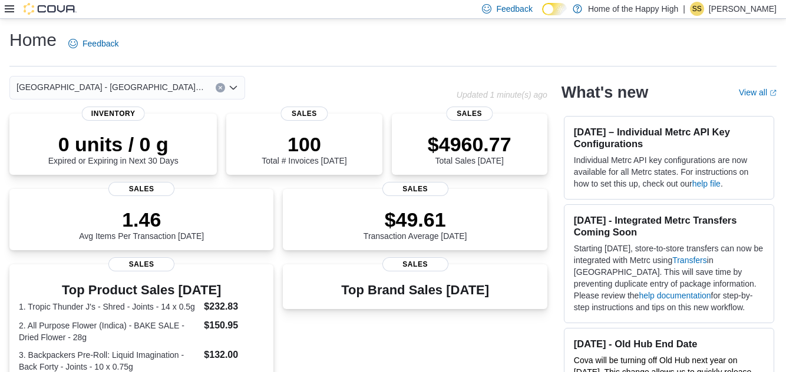
click at [9, 12] on icon at bounding box center [9, 8] width 9 height 7
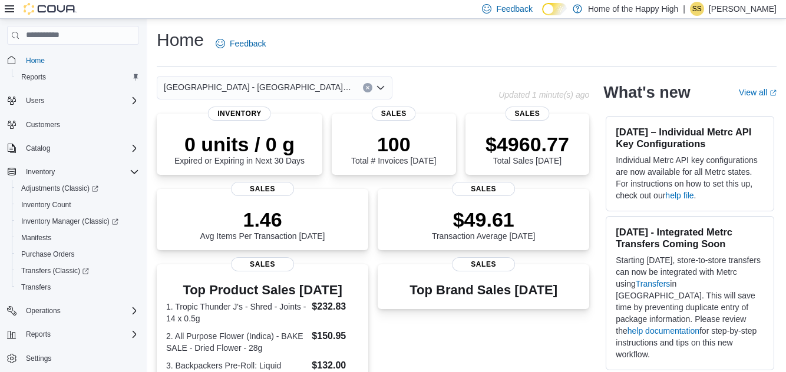
click at [16, 22] on div "Home Reports Users Customers Catalog Inventory Adjustments (Classic) Inventory …" at bounding box center [73, 197] width 146 height 357
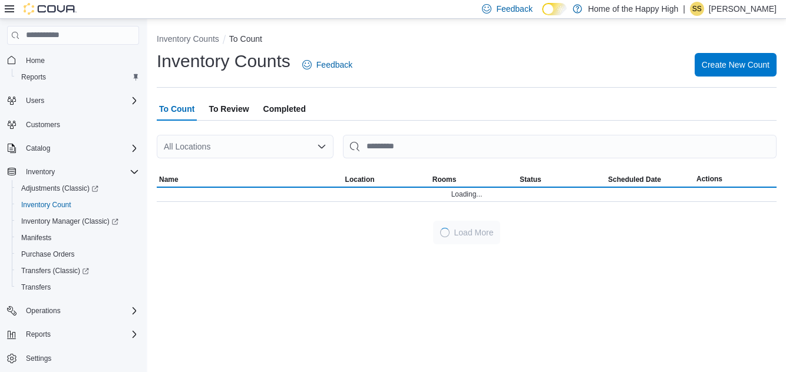
click at [322, 145] on icon "Open list of options" at bounding box center [321, 146] width 9 height 9
click at [314, 152] on div "All Locations" at bounding box center [245, 147] width 177 height 24
click at [325, 148] on icon "Open list of options" at bounding box center [321, 146] width 7 height 4
click at [294, 152] on div "All Locations" at bounding box center [245, 147] width 177 height 24
click at [325, 151] on icon "Open list of options" at bounding box center [321, 146] width 9 height 9
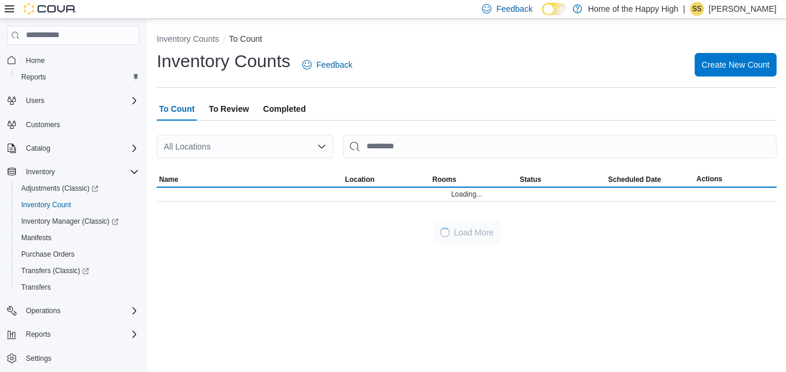
click at [314, 158] on div "All Locations" at bounding box center [245, 147] width 177 height 24
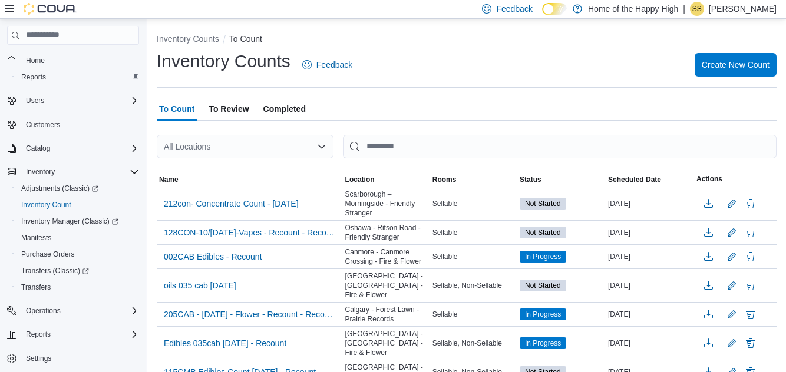
click at [265, 148] on div "All Locations" at bounding box center [245, 147] width 177 height 24
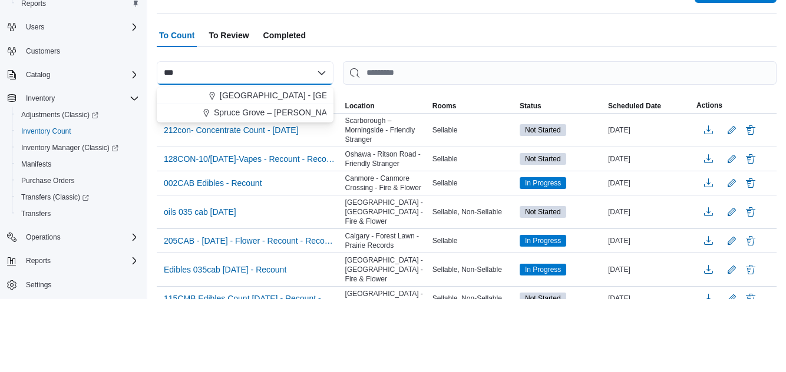
type input "***"
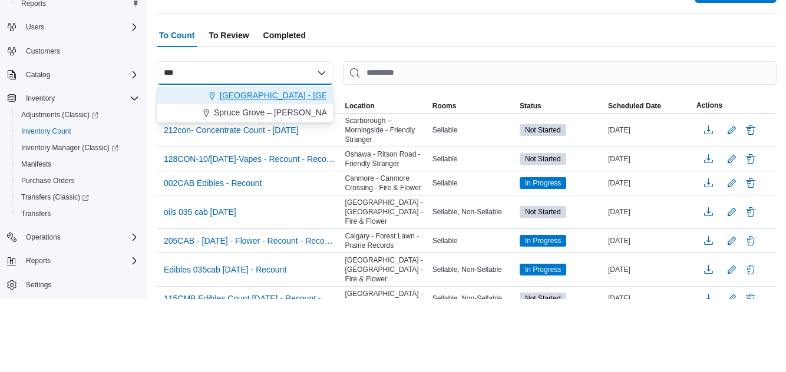
click at [313, 176] on button "[GEOGRAPHIC_DATA] - [GEOGRAPHIC_DATA] - Fire & Flower" at bounding box center [245, 169] width 177 height 17
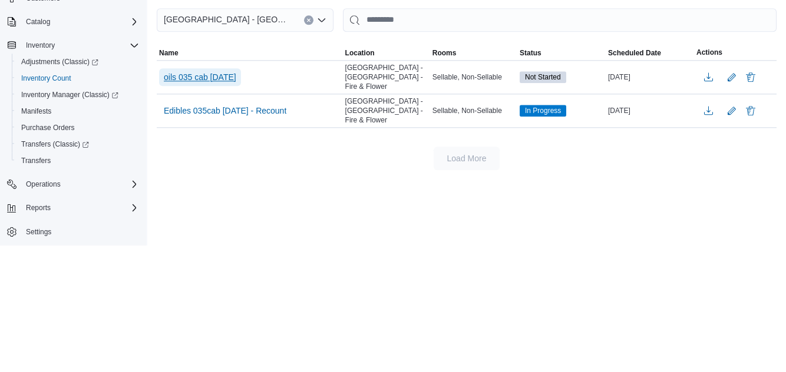
click at [236, 201] on span "oils 035 cab 08.10.2025" at bounding box center [200, 204] width 72 height 12
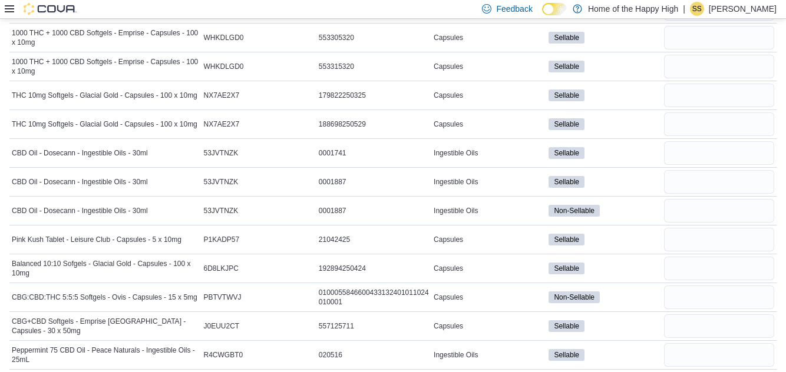
scroll to position [463, 0]
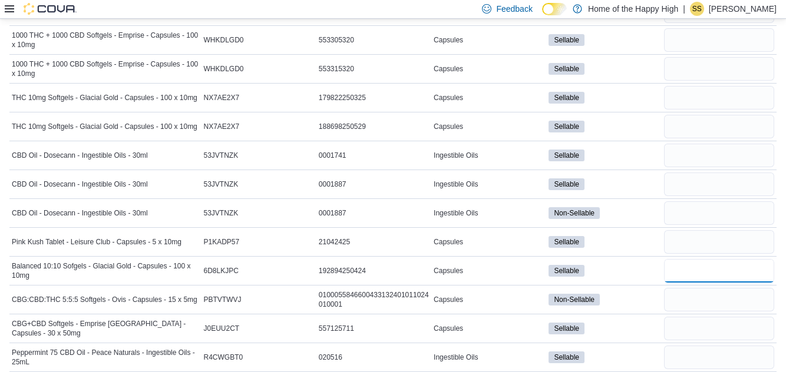
click at [684, 267] on input "number" at bounding box center [719, 271] width 110 height 24
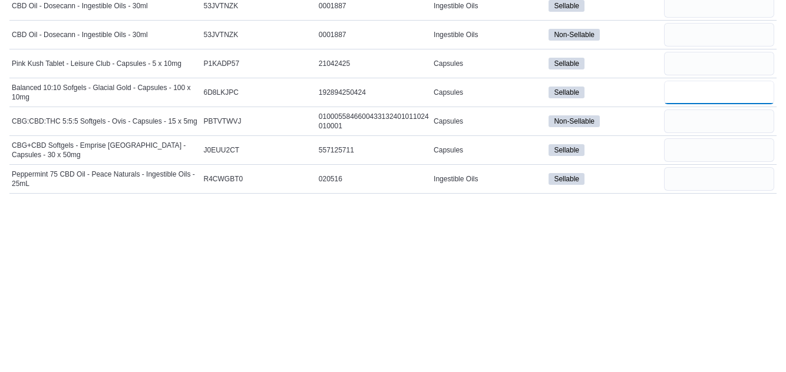
type input "*"
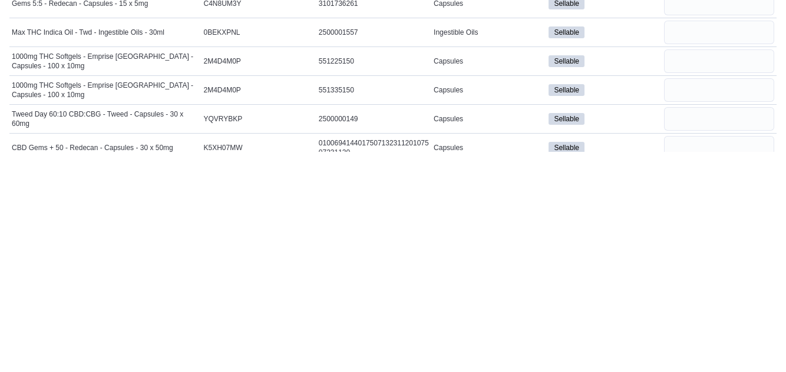
scroll to position [974, 0]
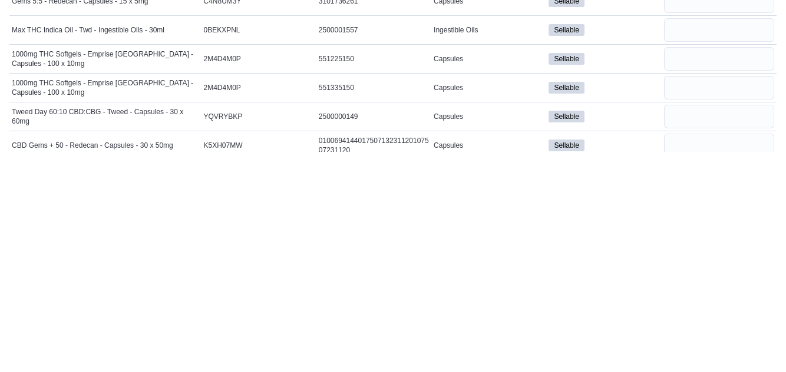
type input "*"
click at [696, 305] on input "number" at bounding box center [719, 308] width 110 height 24
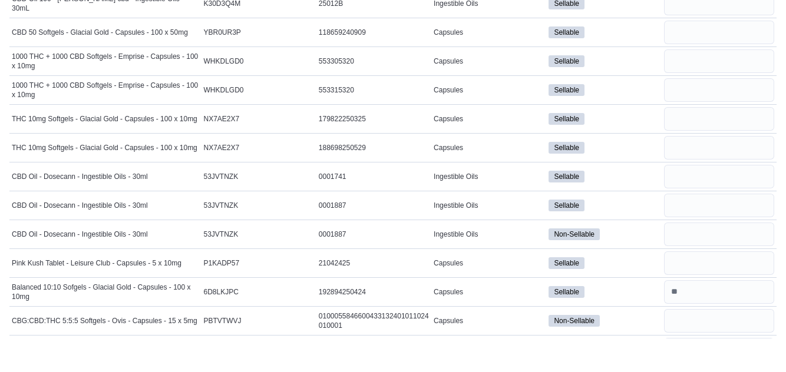
scroll to position [408, 0]
type input "*"
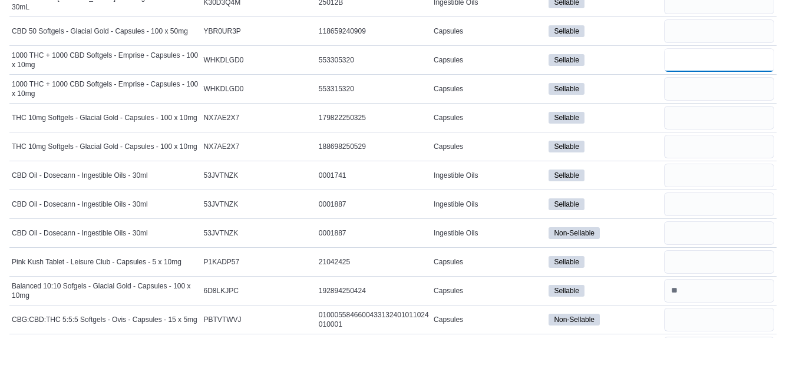
click at [688, 95] on input "number" at bounding box center [719, 95] width 110 height 24
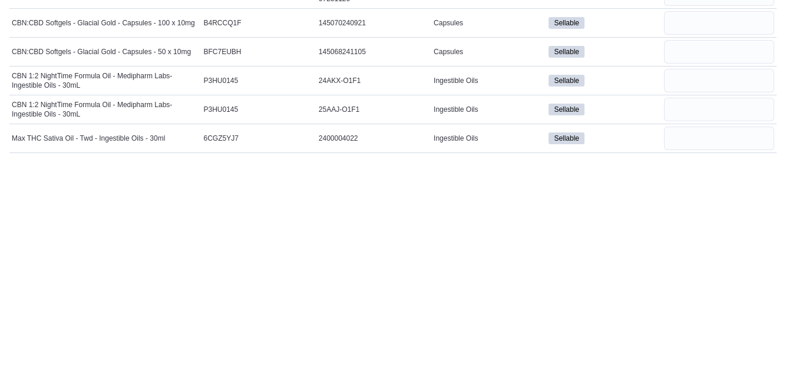
scroll to position [1128, 0]
type input "*"
click at [688, 265] on input "number" at bounding box center [719, 269] width 110 height 24
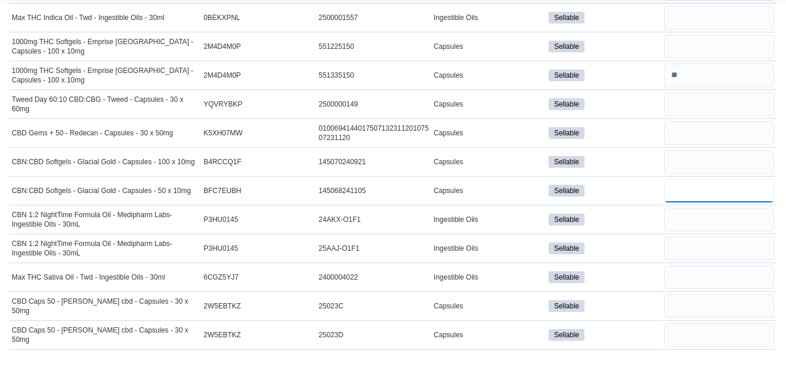
scroll to position [1186, 0]
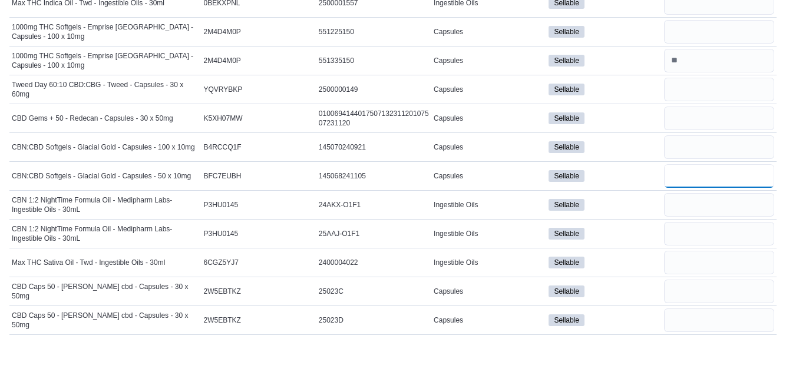
type input "*"
click at [687, 150] on input "number" at bounding box center [719, 154] width 110 height 24
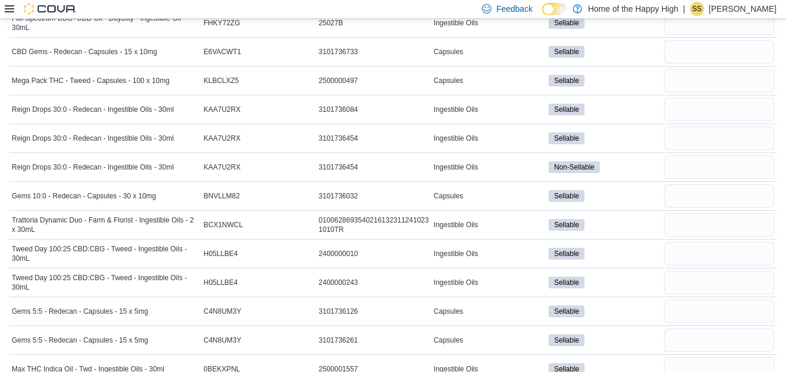
scroll to position [844, 0]
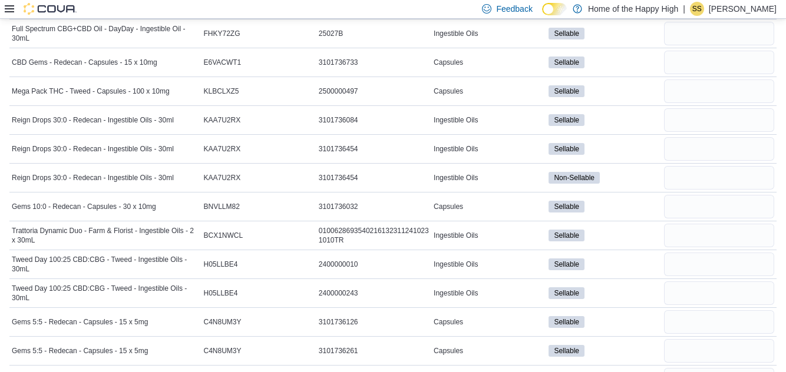
type input "*"
click at [690, 91] on input "number" at bounding box center [719, 91] width 110 height 24
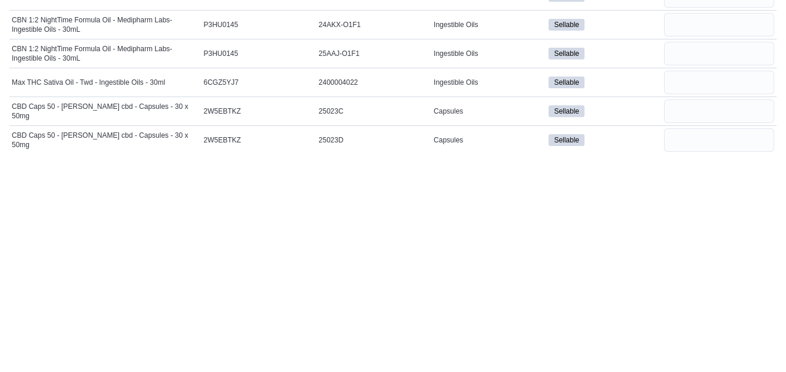
scroll to position [1186, 0]
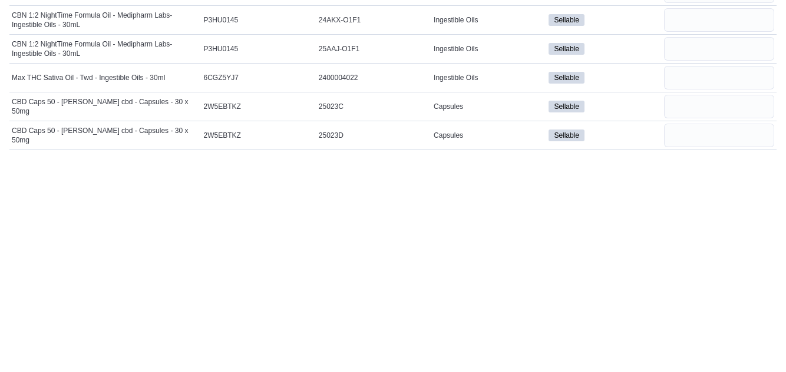
type input "*"
click at [686, 322] on input "number" at bounding box center [719, 327] width 110 height 24
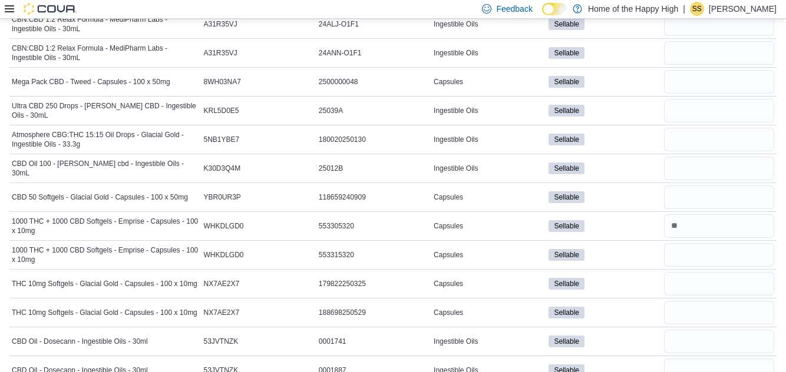
scroll to position [275, 0]
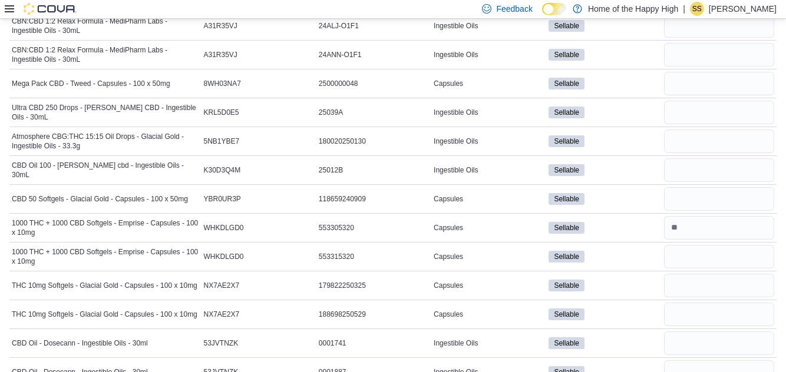
type input "*"
click at [685, 87] on input "number" at bounding box center [719, 84] width 110 height 24
type input "*"
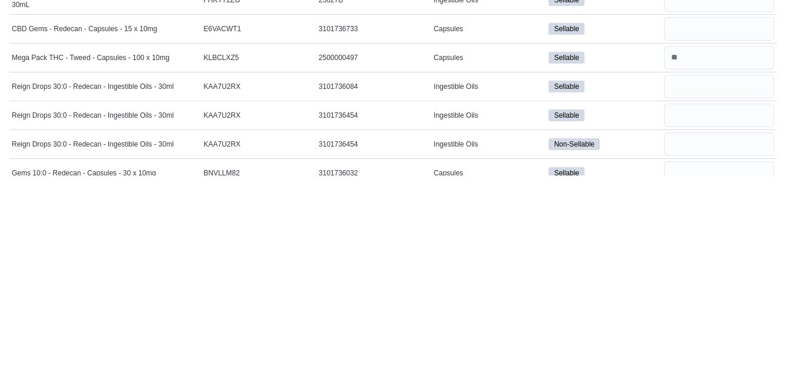
scroll to position [680, 0]
type input "*"
click at [680, 226] on input "number" at bounding box center [719, 226] width 110 height 24
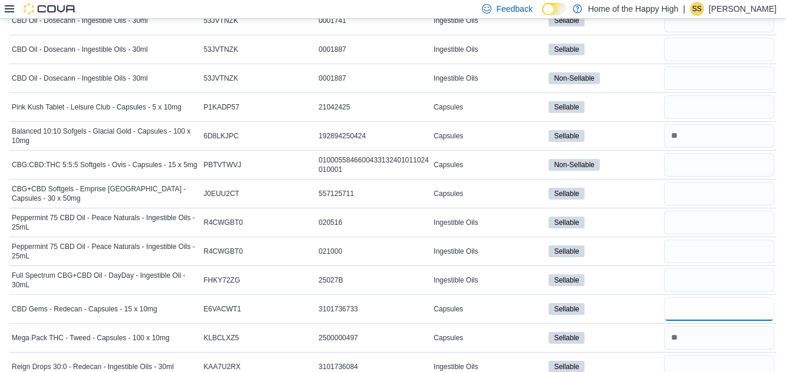
scroll to position [575, 0]
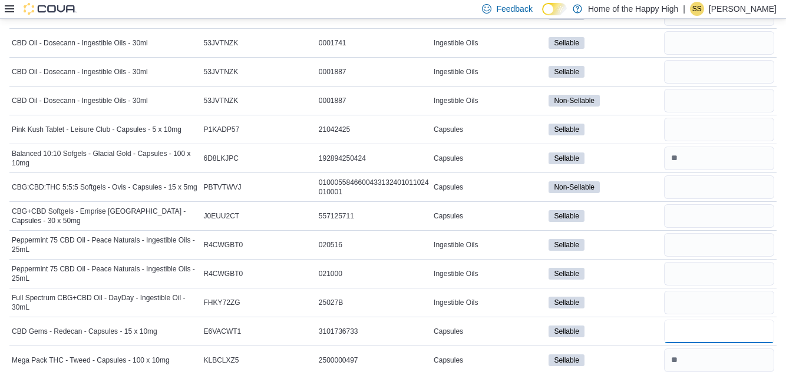
type input "*"
click at [680, 101] on input "number" at bounding box center [719, 101] width 110 height 24
type input "*"
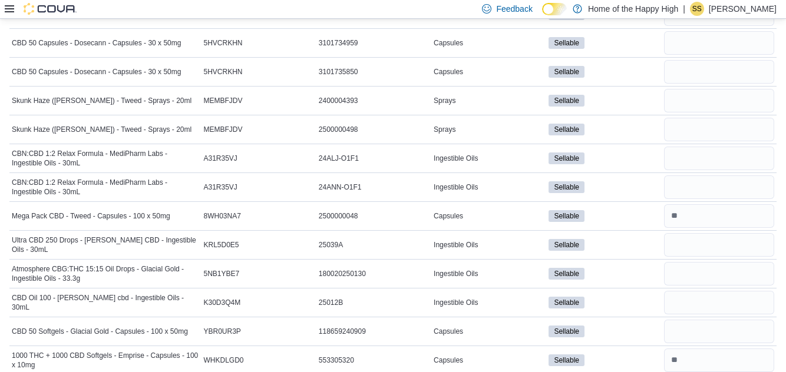
scroll to position [141, 0]
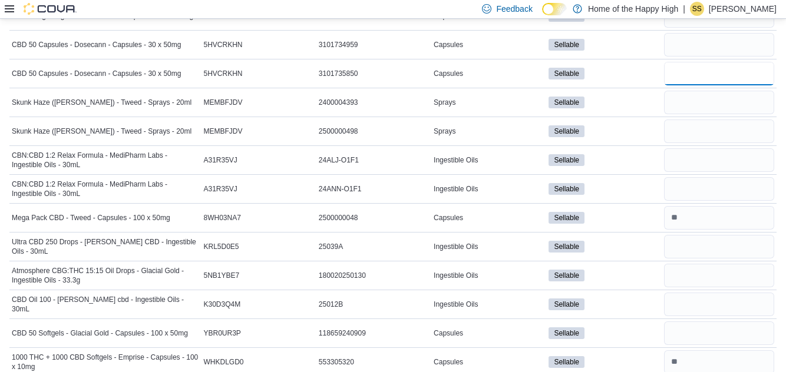
click at [684, 78] on input "number" at bounding box center [719, 74] width 110 height 24
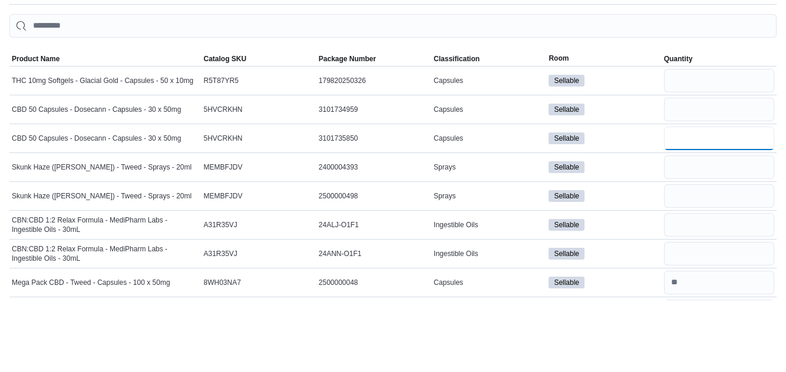
scroll to position [4, 0]
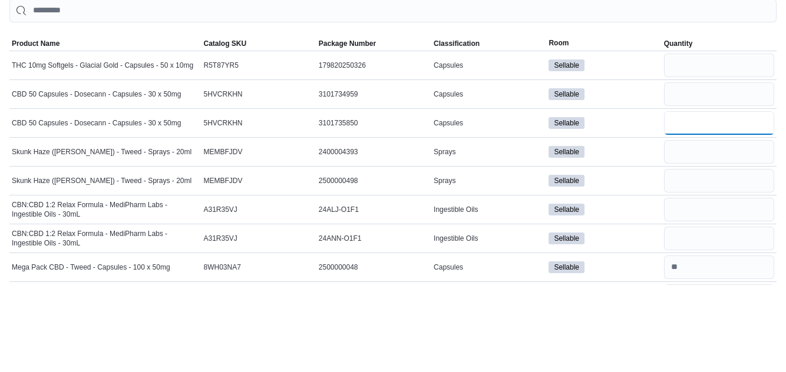
type input "*"
click at [678, 158] on input "number" at bounding box center [719, 153] width 110 height 24
type input "*"
click at [672, 183] on input "number" at bounding box center [719, 182] width 110 height 24
type input "*"
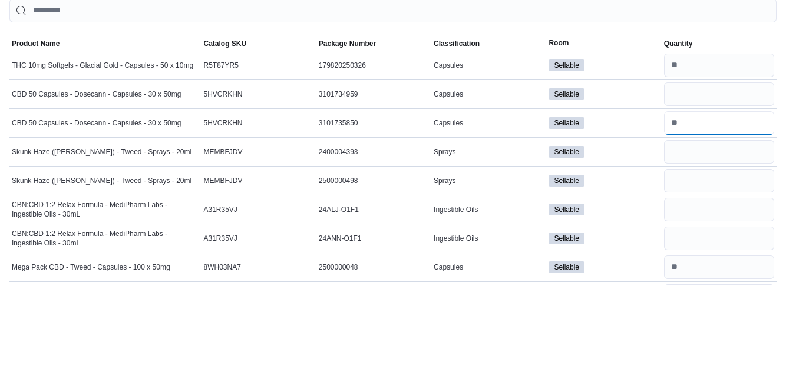
click at [683, 214] on input "number" at bounding box center [719, 210] width 110 height 24
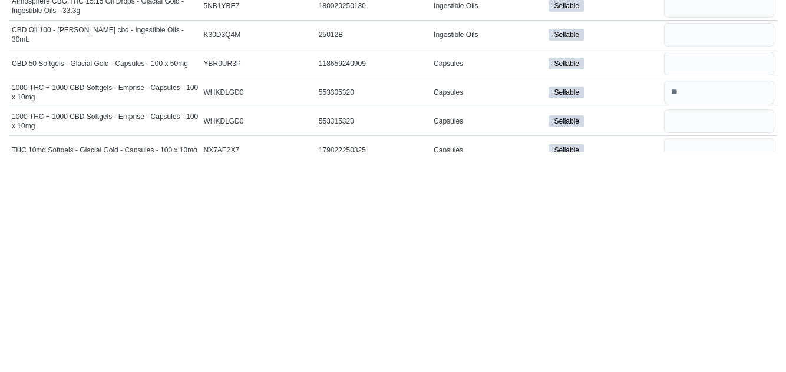
scroll to position [192, 0]
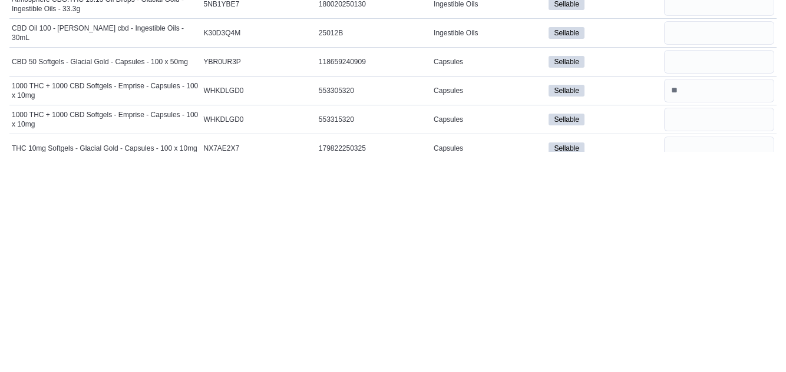
type input "*"
click at [675, 284] on input "number" at bounding box center [719, 282] width 110 height 24
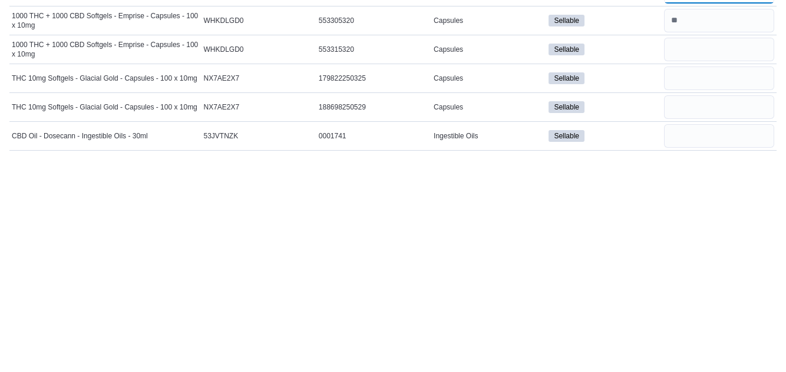
scroll to position [277, 0]
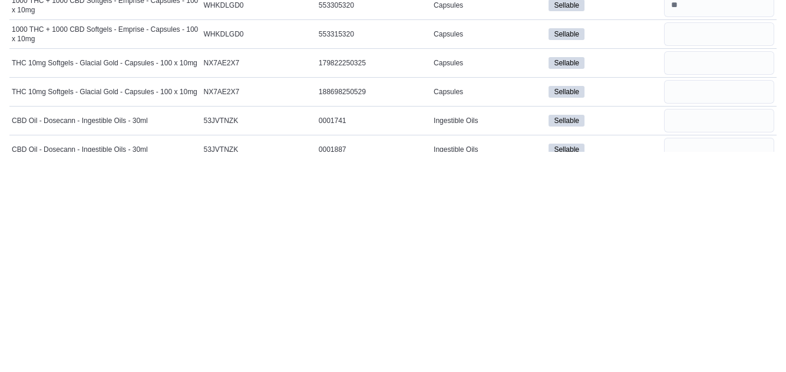
type input "*"
click at [683, 286] on input "number" at bounding box center [719, 283] width 110 height 24
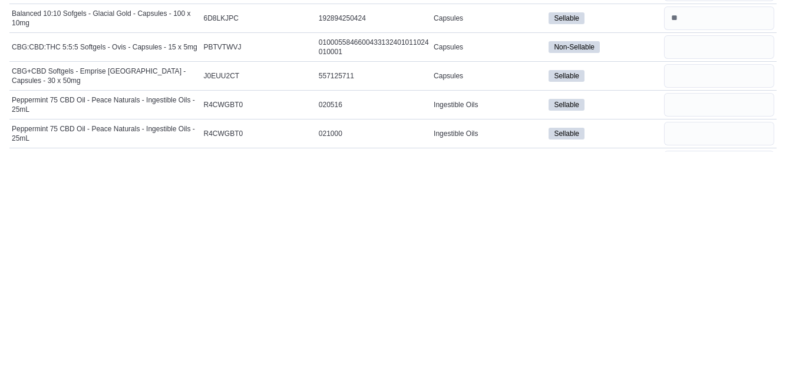
scroll to position [497, 0]
type input "*"
click at [680, 294] on input "number" at bounding box center [719, 295] width 110 height 24
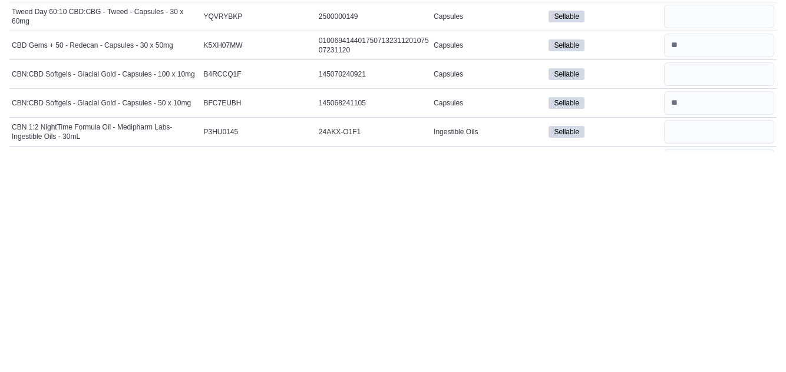
scroll to position [1076, 0]
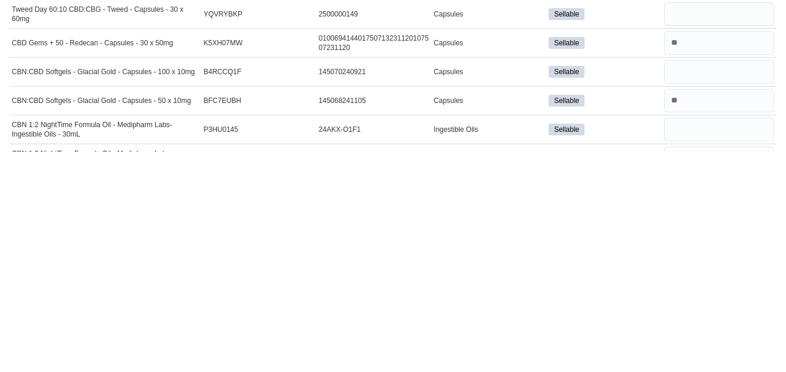
type input "*"
click at [675, 287] on input "number" at bounding box center [719, 292] width 110 height 24
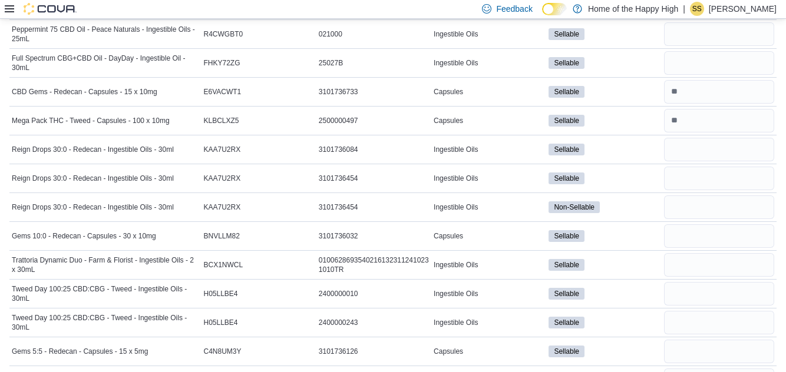
scroll to position [813, 0]
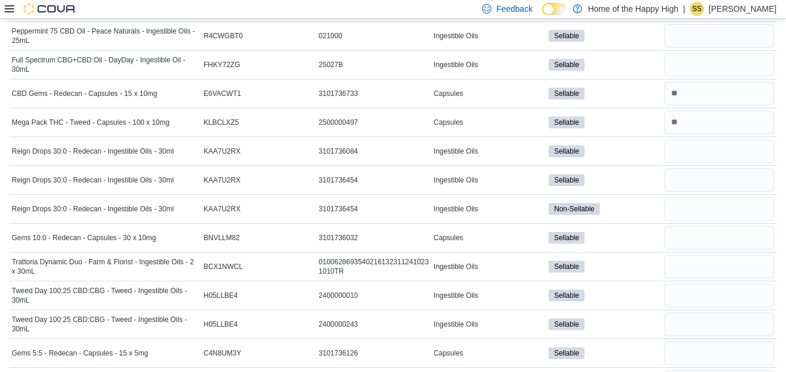
type input "*"
click at [691, 120] on input "number" at bounding box center [719, 123] width 110 height 24
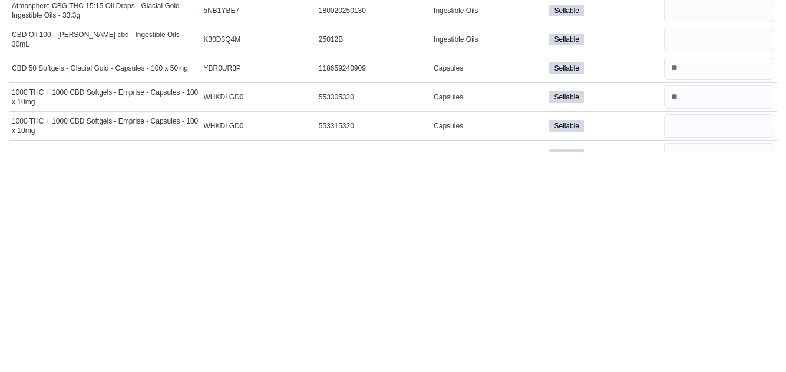
scroll to position [185, 0]
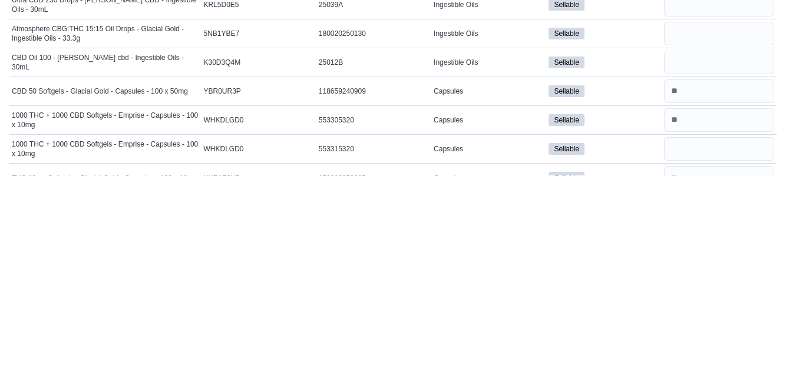
type input "*"
click at [676, 234] on input "number" at bounding box center [719, 231] width 110 height 24
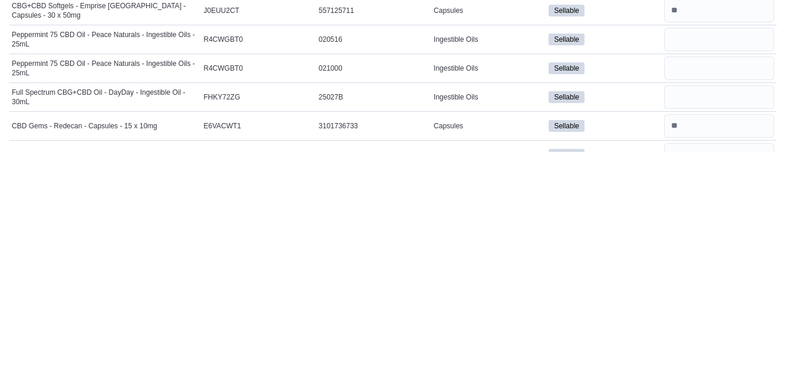
scroll to position [565, 0]
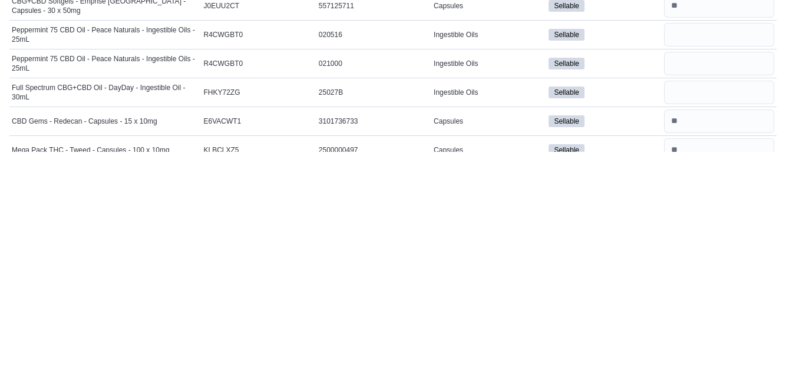
type input "*"
click at [681, 257] on input "number" at bounding box center [719, 255] width 110 height 24
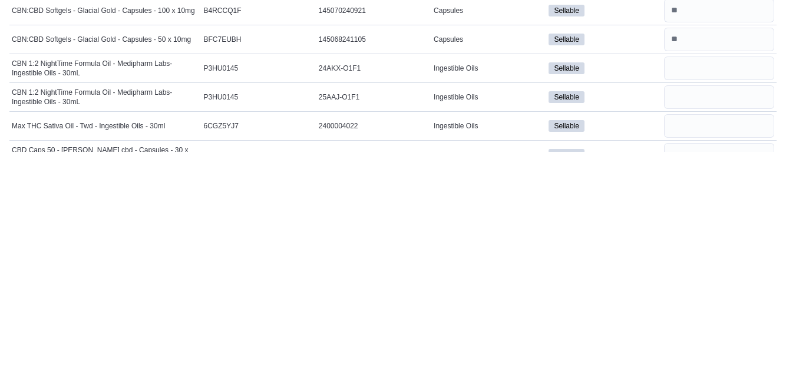
scroll to position [1138, 0]
type input "*"
click at [687, 283] on input "number" at bounding box center [719, 289] width 110 height 24
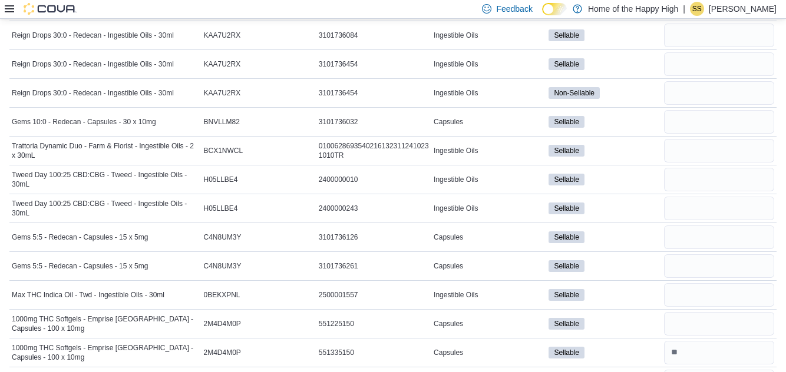
scroll to position [908, 0]
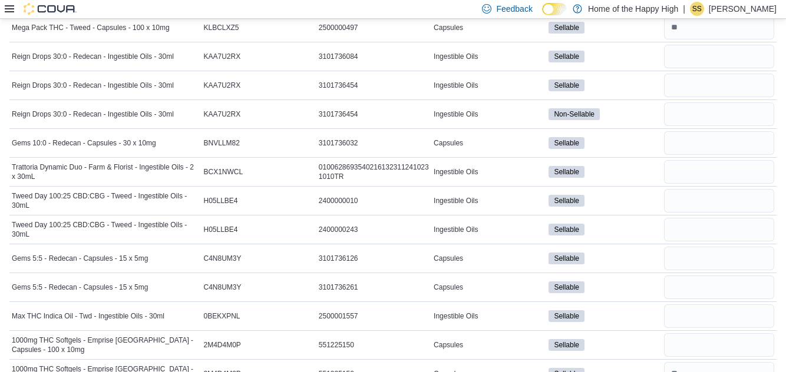
type input "*"
click at [684, 81] on input "number" at bounding box center [719, 86] width 110 height 24
click at [687, 112] on input "number" at bounding box center [719, 114] width 110 height 24
type input "*"
click at [684, 55] on input "number" at bounding box center [719, 57] width 110 height 24
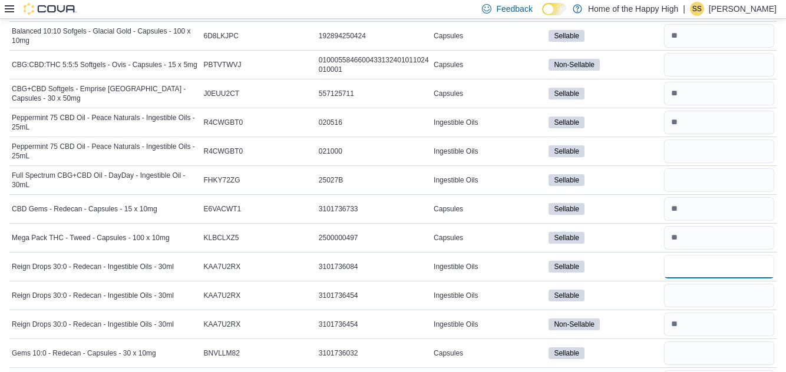
scroll to position [696, 0]
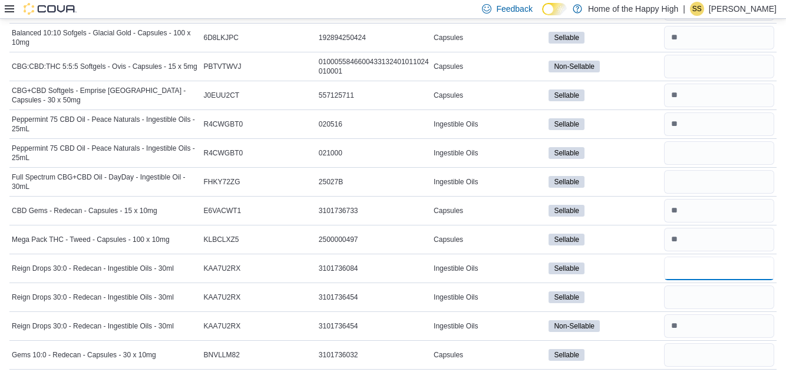
type input "*"
click at [685, 75] on input "number" at bounding box center [719, 67] width 110 height 24
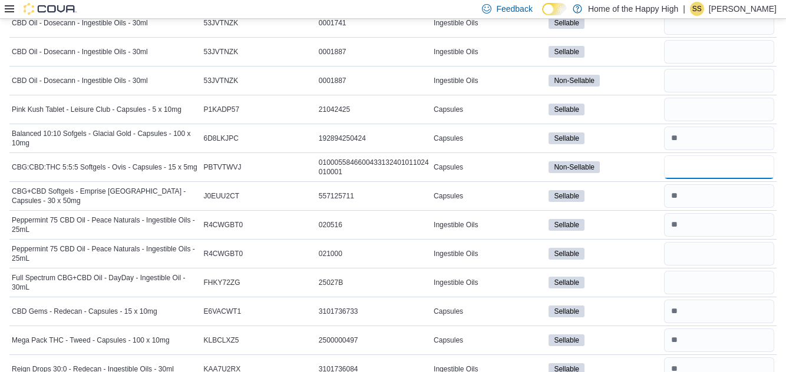
scroll to position [588, 0]
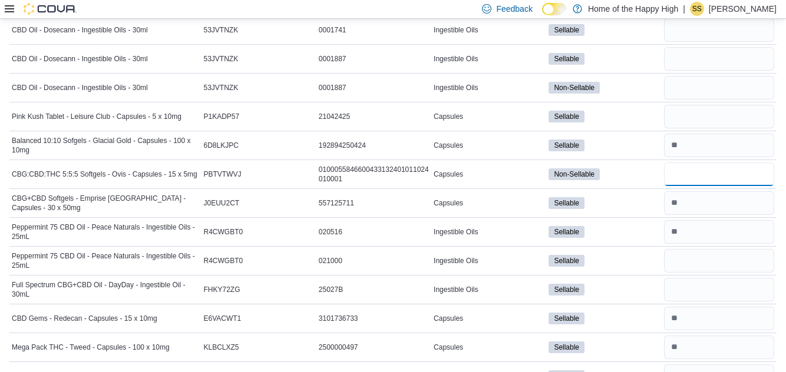
type input "*"
click at [676, 90] on input "number" at bounding box center [719, 88] width 110 height 24
type input "*"
click at [675, 32] on input "number" at bounding box center [719, 30] width 110 height 24
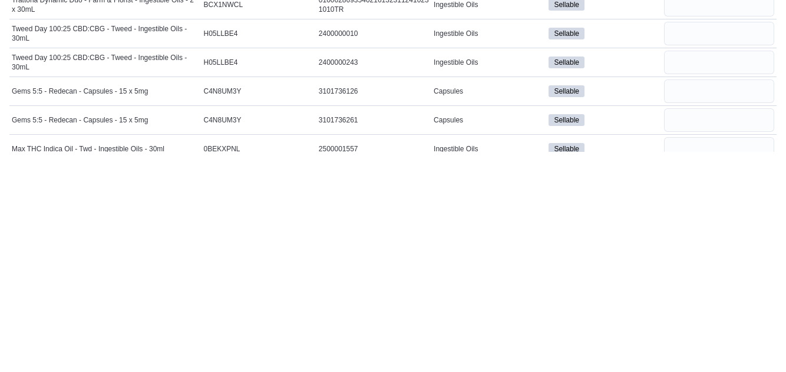
scroll to position [859, 0]
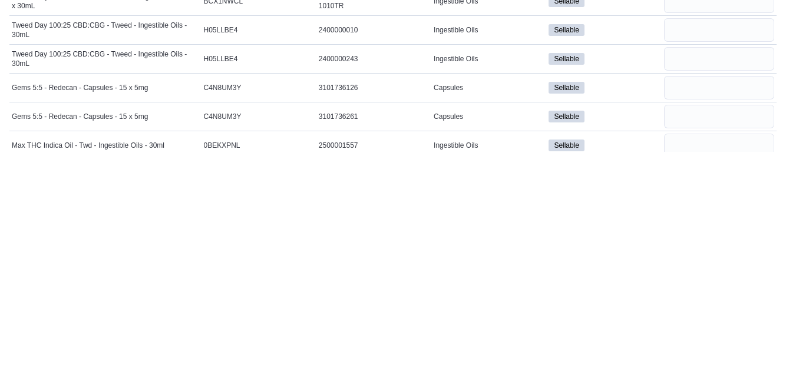
type input "*"
click at [692, 285] on input "number" at bounding box center [719, 279] width 110 height 24
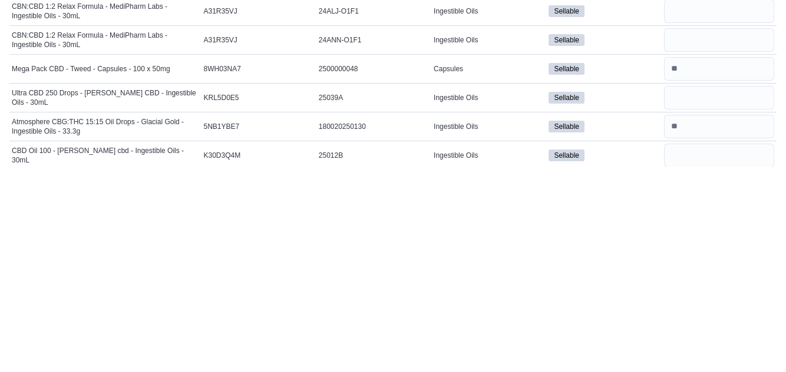
scroll to position [84, 0]
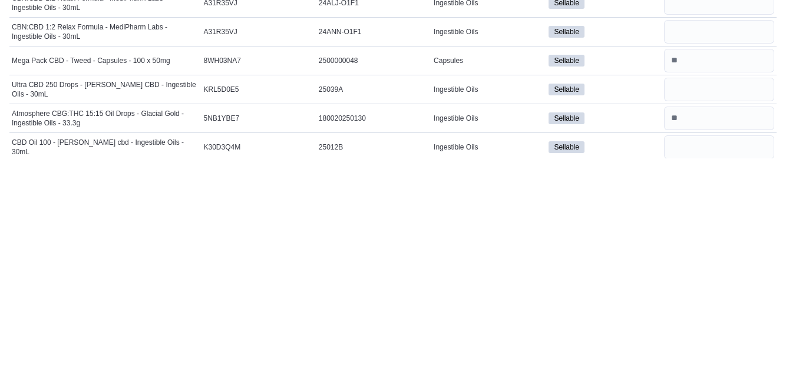
type input "*"
click at [677, 307] on input "number" at bounding box center [719, 303] width 110 height 24
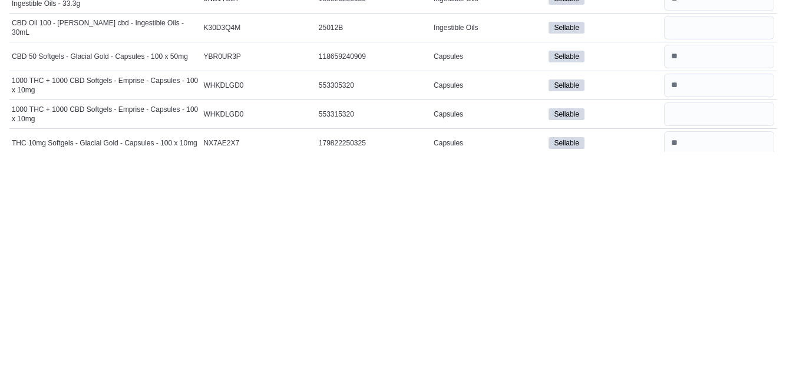
scroll to position [198, 0]
type input "*"
click at [679, 250] on input "number" at bounding box center [719, 248] width 110 height 24
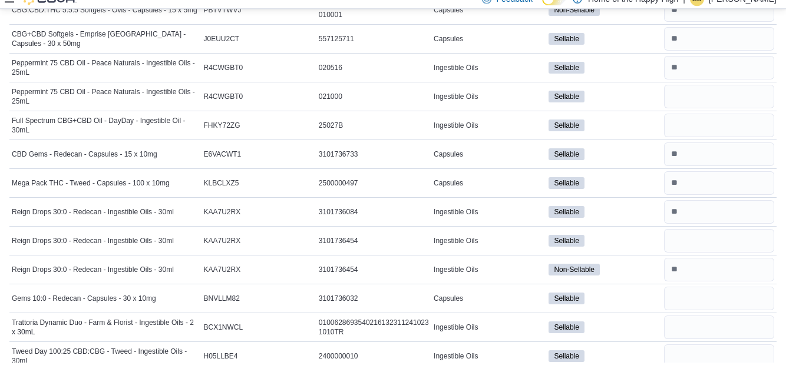
scroll to position [743, 0]
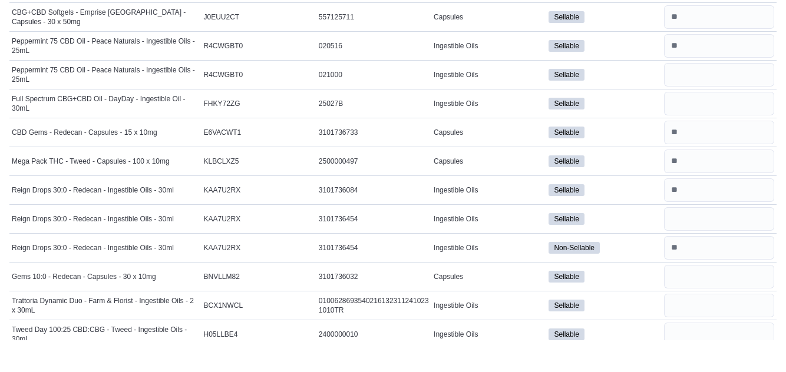
type input "*"
click at [681, 134] on input "number" at bounding box center [719, 136] width 110 height 24
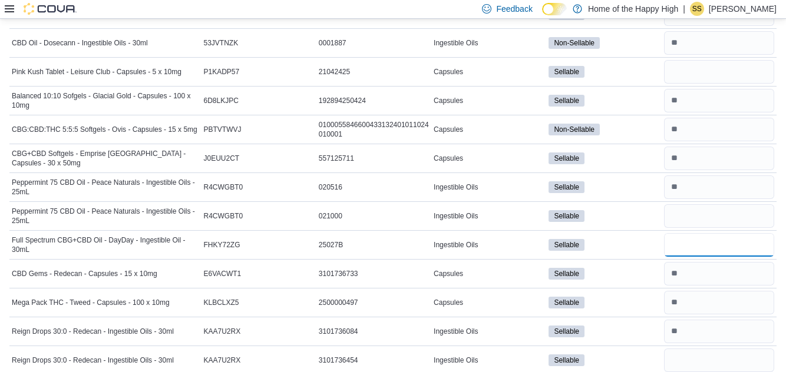
scroll to position [632, 0]
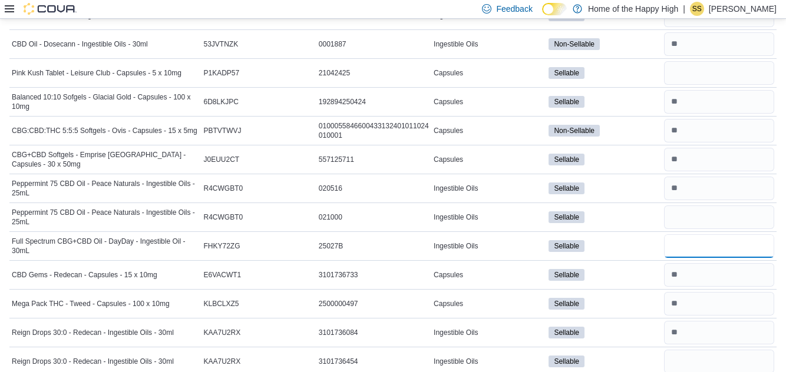
type input "*"
click at [687, 74] on input "number" at bounding box center [719, 73] width 110 height 24
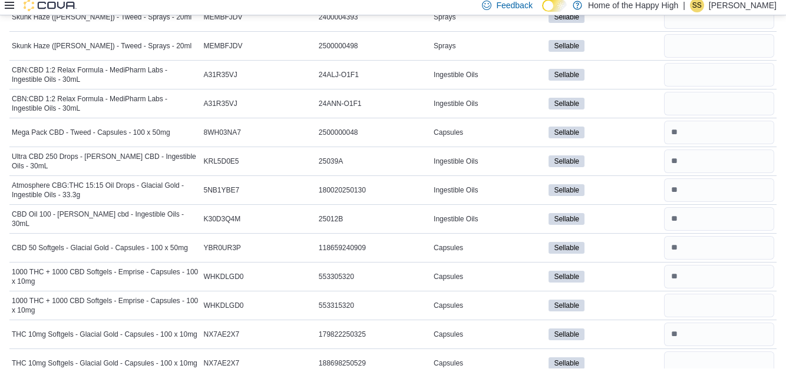
scroll to position [223, 0]
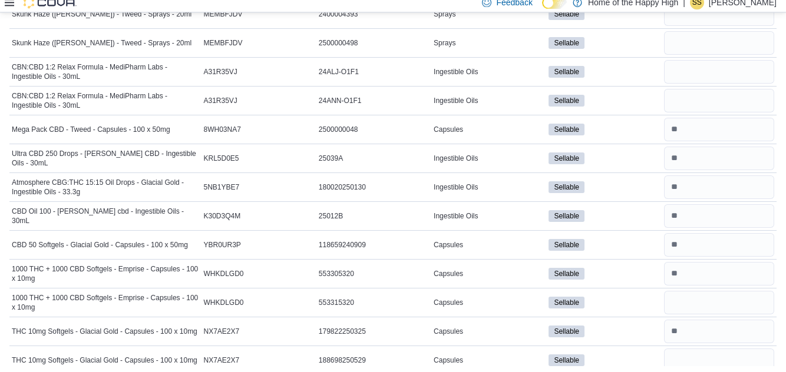
type input "*"
click at [680, 81] on input "number" at bounding box center [719, 79] width 110 height 24
type input "*"
click at [681, 65] on div "*" at bounding box center [718, 78] width 115 height 28
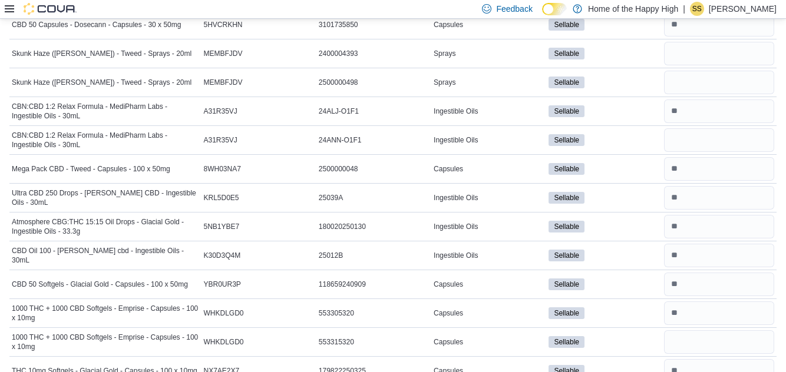
scroll to position [195, 0]
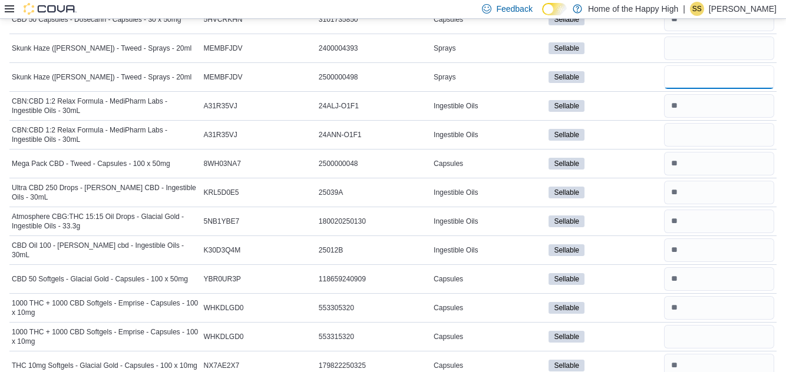
click at [684, 80] on input "number" at bounding box center [719, 77] width 110 height 24
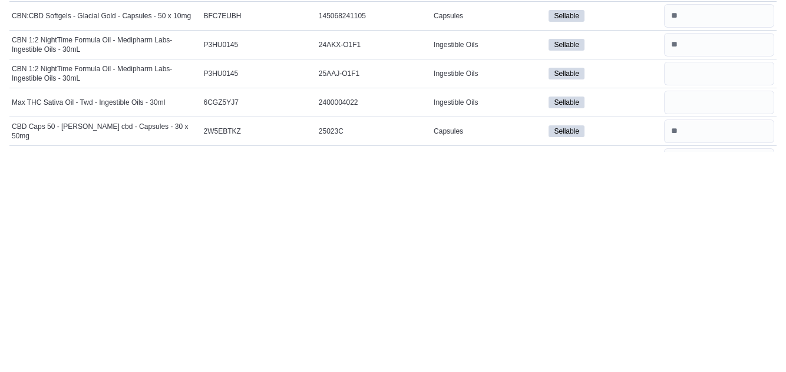
scroll to position [1162, 0]
type input "*"
click at [676, 317] on input "number" at bounding box center [719, 322] width 110 height 24
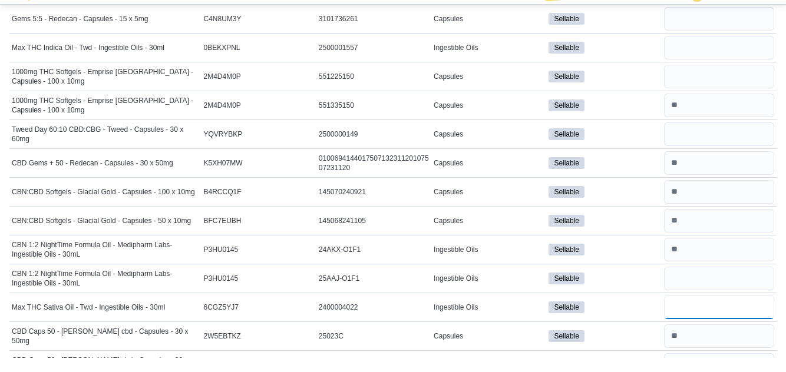
scroll to position [1162, 0]
type input "*"
click at [677, 59] on input "number" at bounding box center [719, 62] width 110 height 24
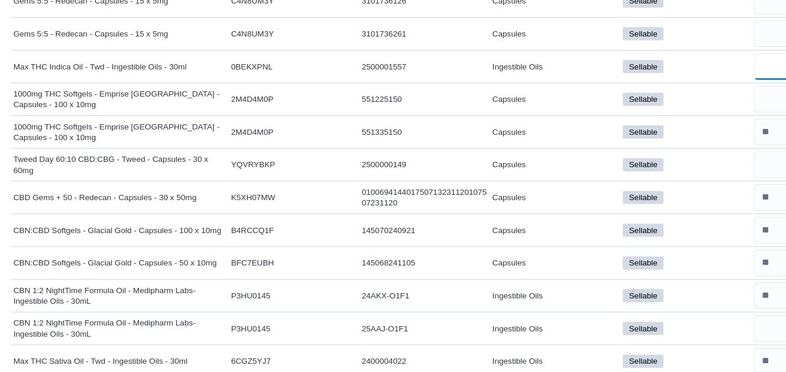
scroll to position [1125, 0]
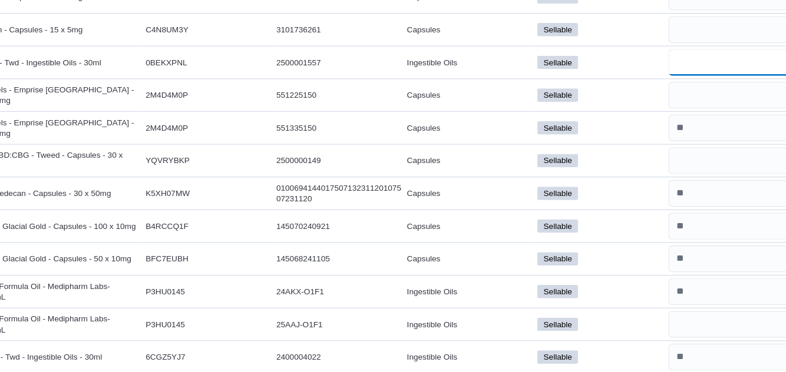
type input "*"
click at [681, 150] on input "number" at bounding box center [719, 157] width 110 height 24
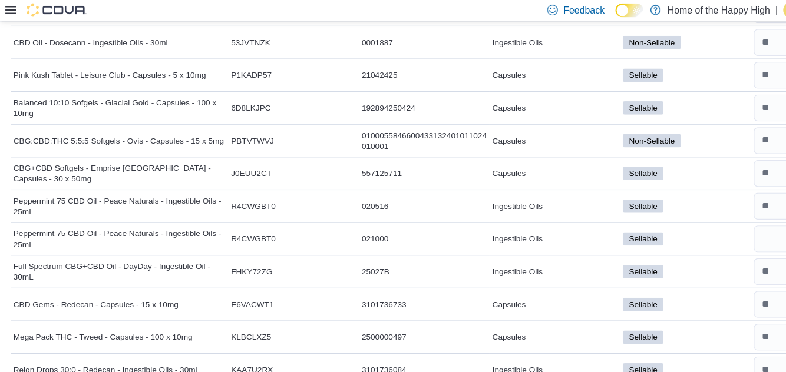
scroll to position [638, 0]
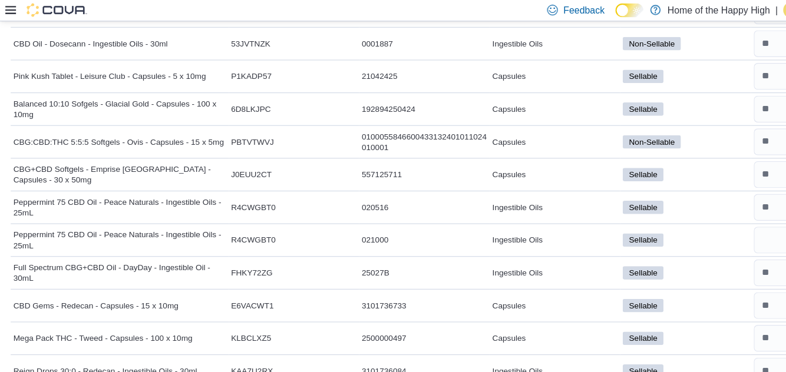
type input "*"
click at [676, 95] on input "number" at bounding box center [719, 96] width 110 height 24
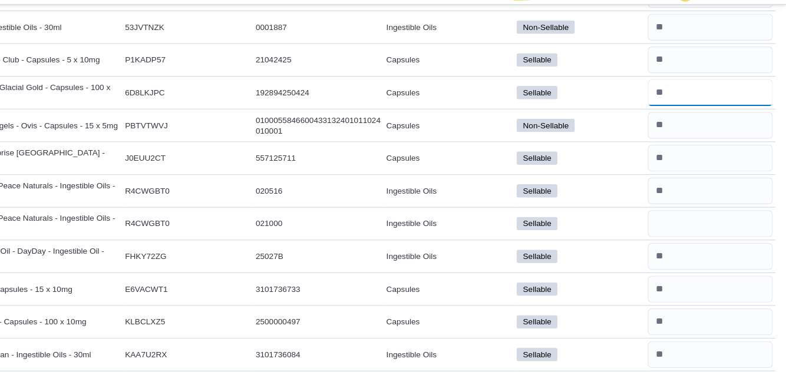
type input "*"
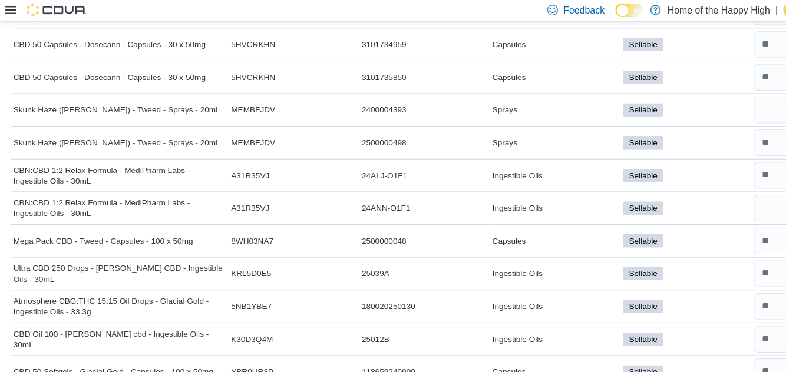
scroll to position [146, 0]
type input "**"
click at [678, 42] on input "number" at bounding box center [719, 40] width 110 height 24
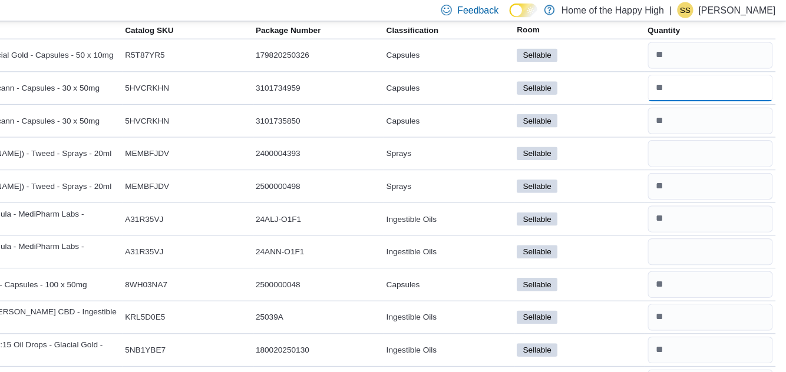
type input "*"
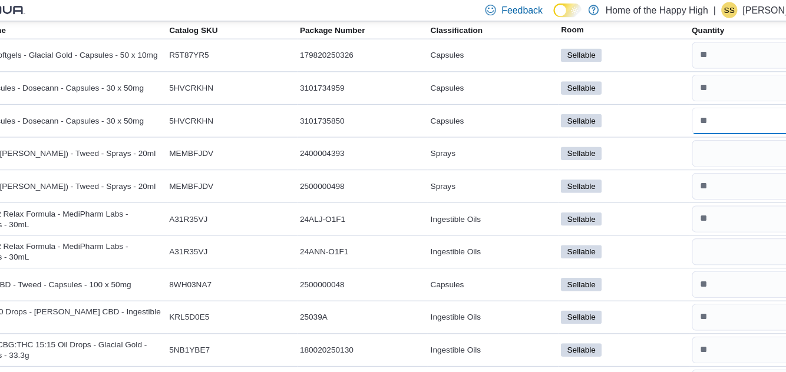
click at [683, 110] on input "number" at bounding box center [719, 107] width 110 height 24
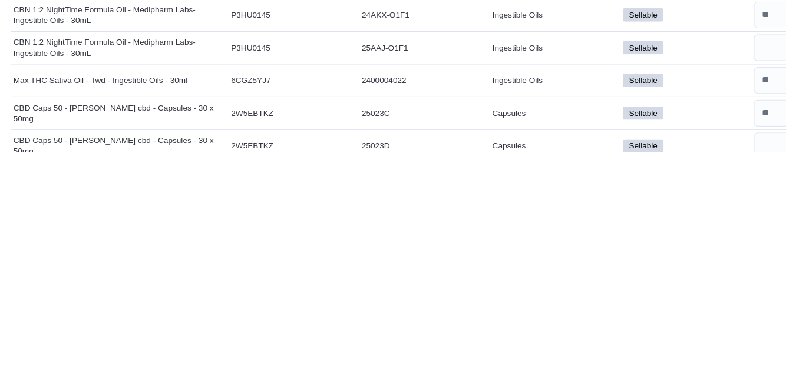
scroll to position [1186, 0]
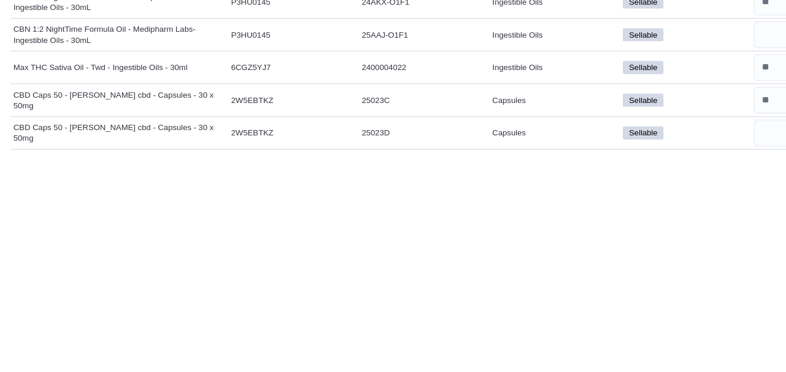
type input "**"
click at [672, 349] on input "number" at bounding box center [719, 356] width 110 height 24
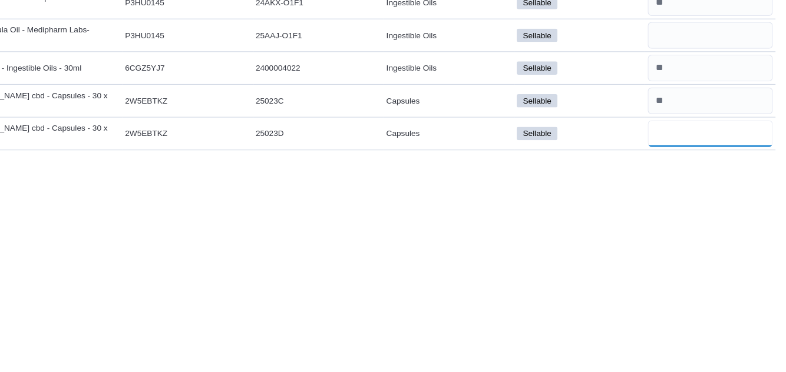
type input "**"
click at [683, 323] on input "number" at bounding box center [719, 327] width 110 height 24
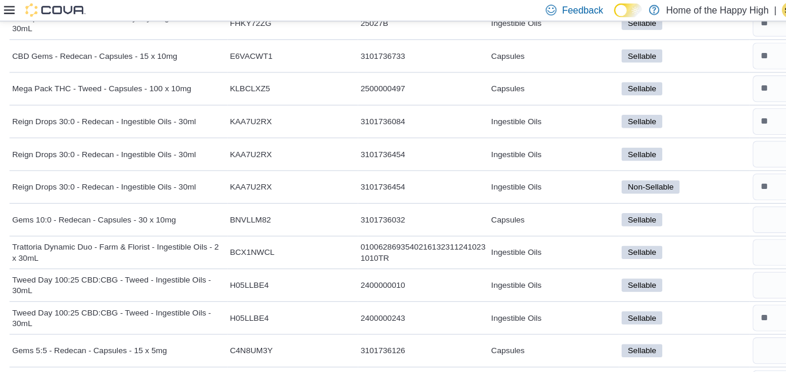
scroll to position [847, 0]
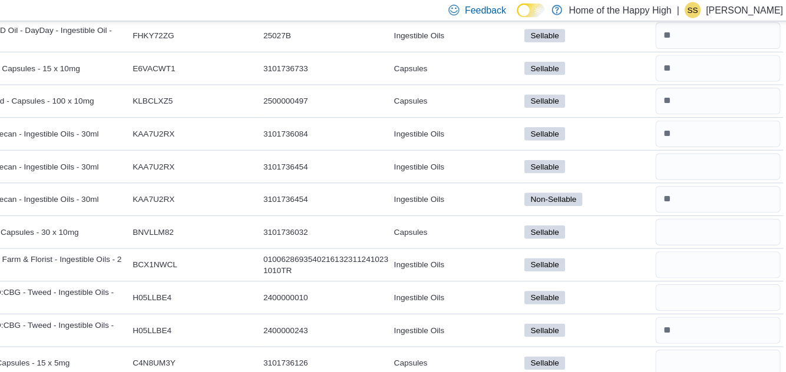
type input "**"
click at [680, 61] on input "number" at bounding box center [719, 60] width 110 height 24
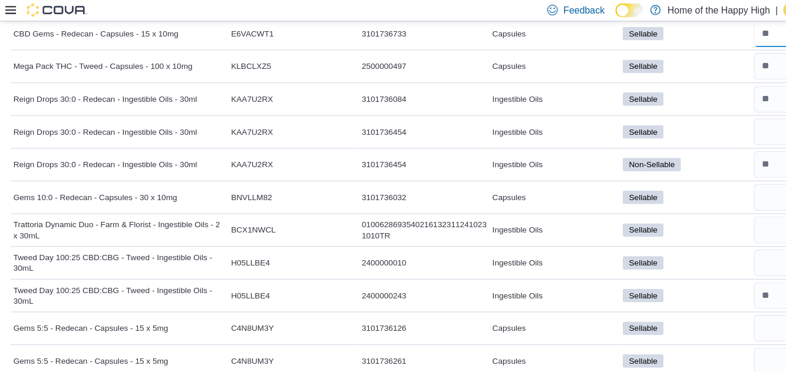
scroll to position [870, 0]
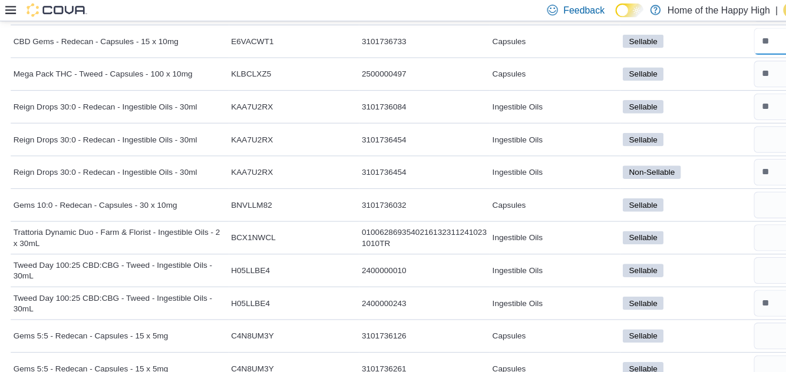
type input "**"
click at [675, 66] on input "number" at bounding box center [719, 66] width 110 height 24
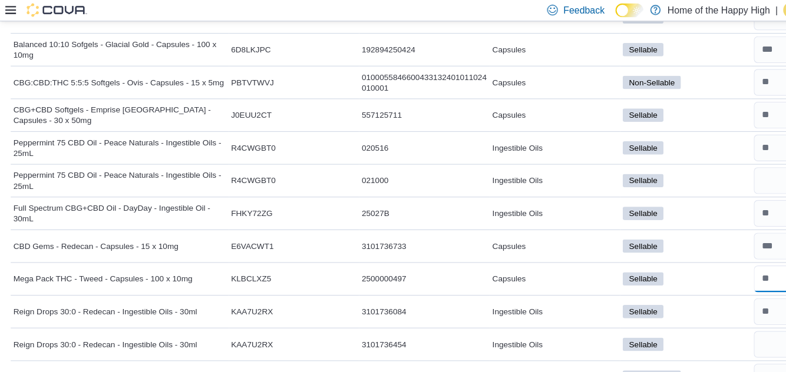
scroll to position [690, 0]
type input "*"
click at [675, 101] on input "number" at bounding box center [719, 102] width 110 height 24
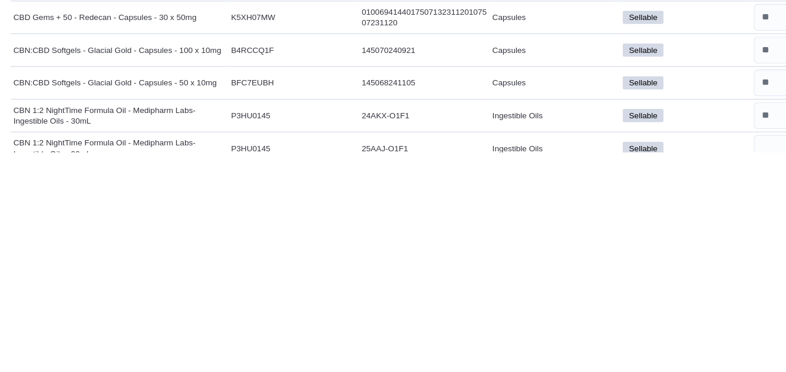
scroll to position [1091, 0]
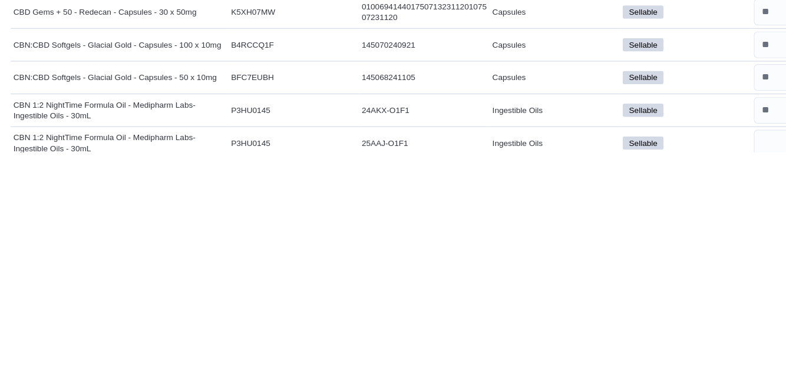
type input "*"
click at [673, 276] on input "number" at bounding box center [719, 278] width 110 height 24
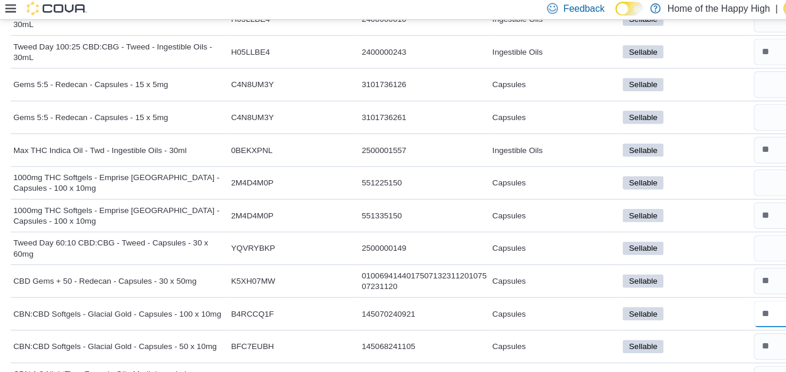
type input "**"
click at [675, 98] on input "number" at bounding box center [719, 105] width 110 height 24
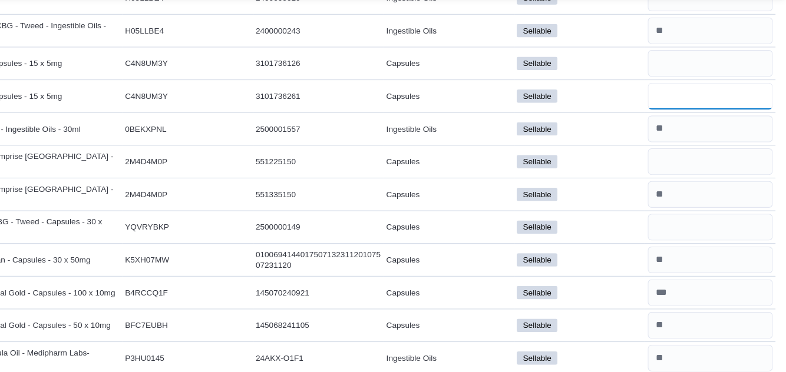
type input "*"
click at [682, 71] on input "number" at bounding box center [719, 76] width 110 height 24
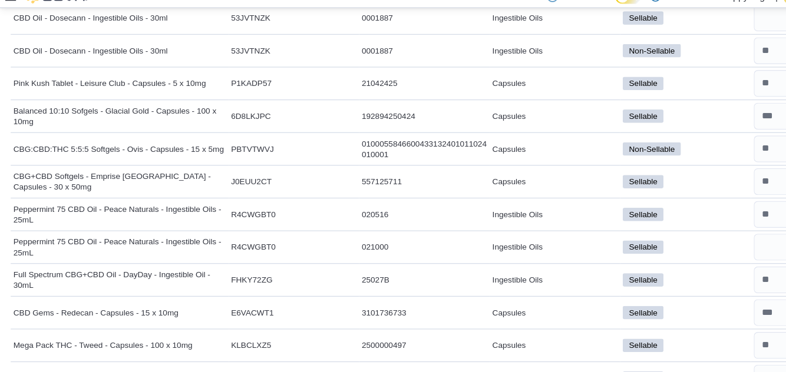
scroll to position [619, 0]
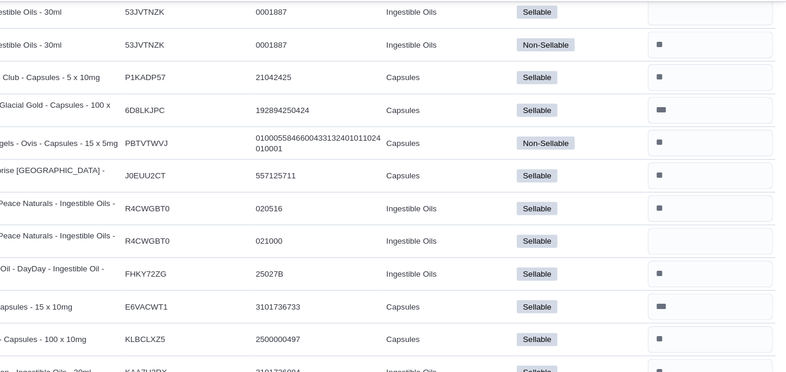
type input "****"
click at [680, 85] on input "number" at bounding box center [719, 86] width 110 height 24
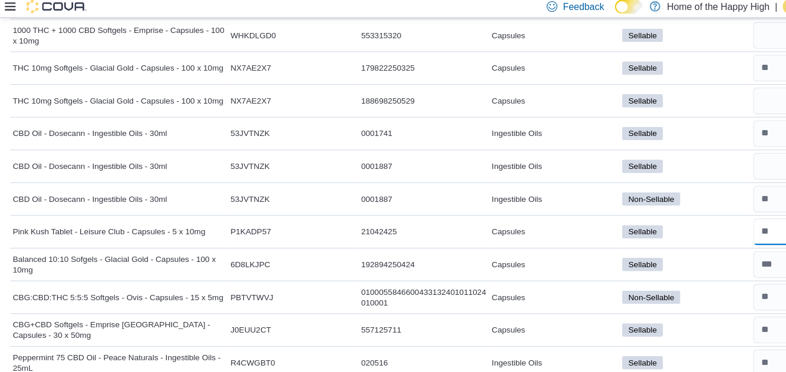
scroll to position [498, 0]
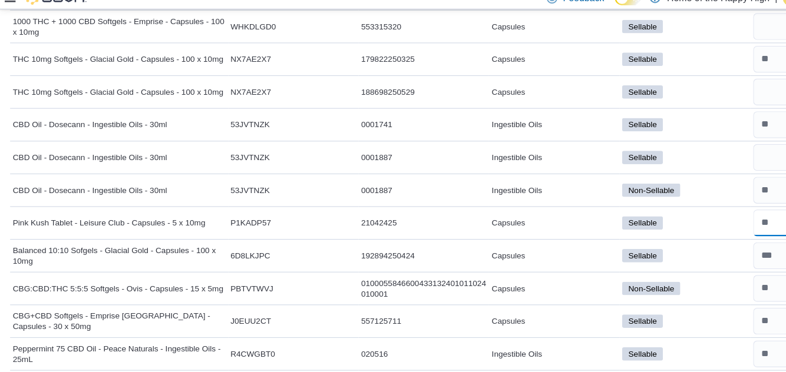
type input "**"
click at [676, 61] on input "number" at bounding box center [719, 63] width 110 height 24
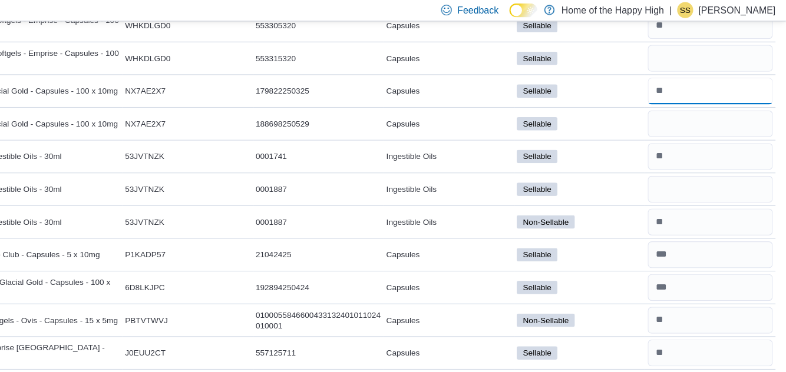
type input "*"
click at [678, 108] on input "number" at bounding box center [719, 109] width 110 height 24
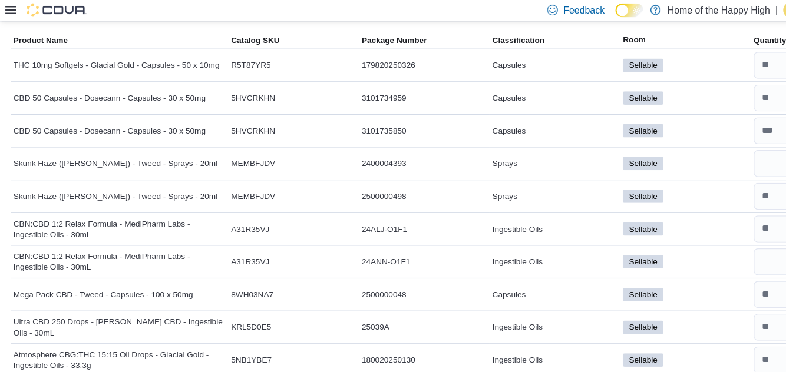
scroll to position [88, 0]
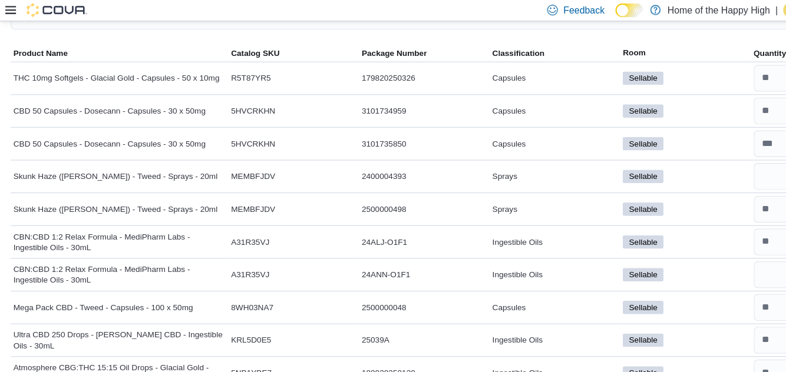
type input "*"
click at [676, 74] on input "number" at bounding box center [719, 69] width 110 height 24
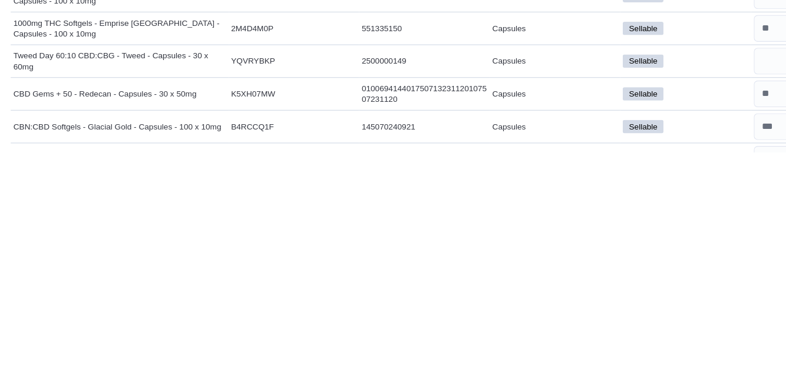
scroll to position [1020, 0]
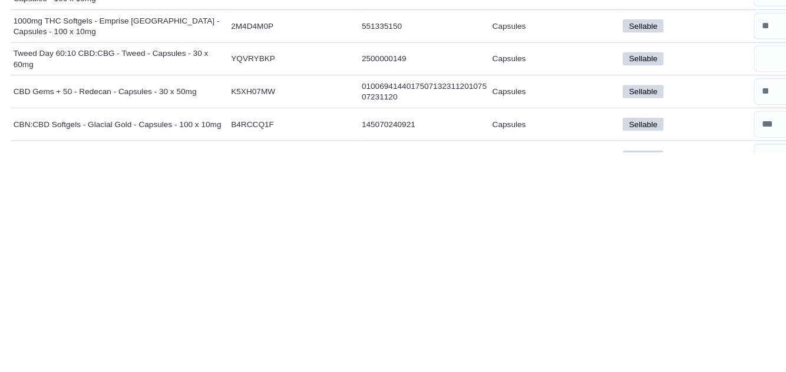
type input "*"
click at [675, 286] on input "number" at bounding box center [719, 291] width 110 height 24
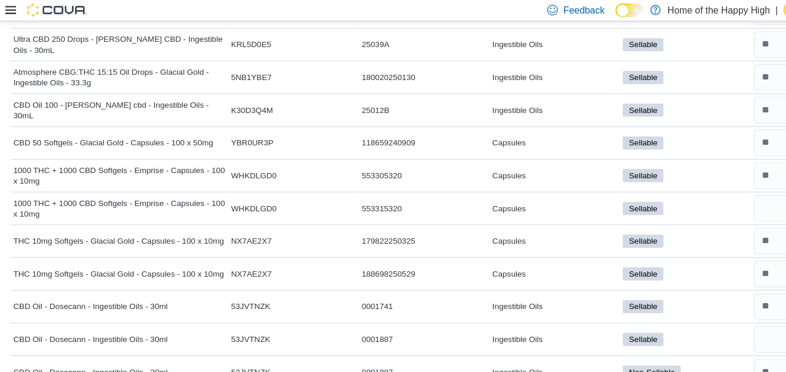
scroll to position [347, 0]
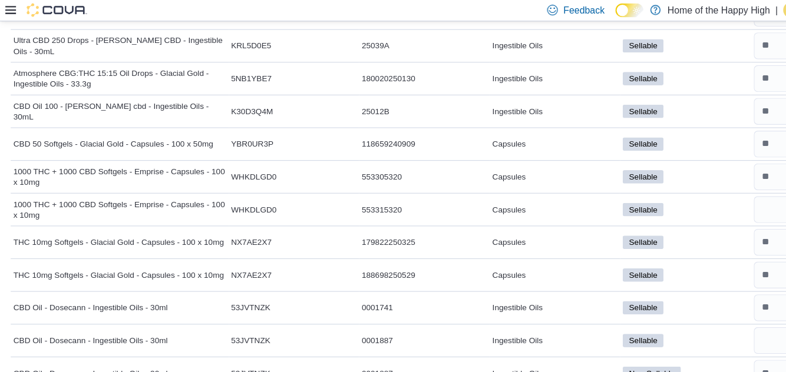
type input "*"
click at [675, 74] on input "number" at bounding box center [719, 70] width 110 height 24
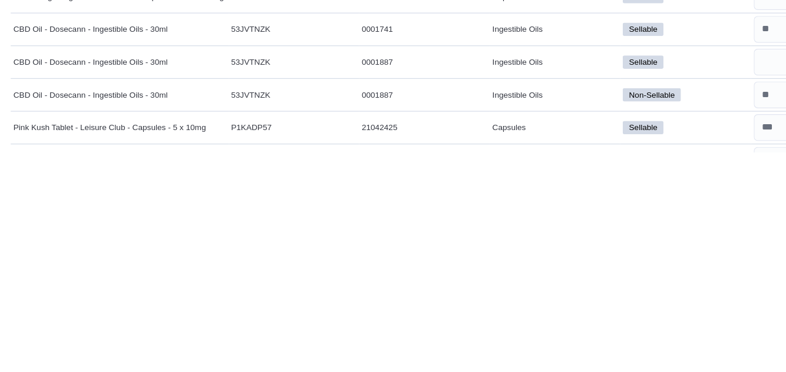
scroll to position [357, 0]
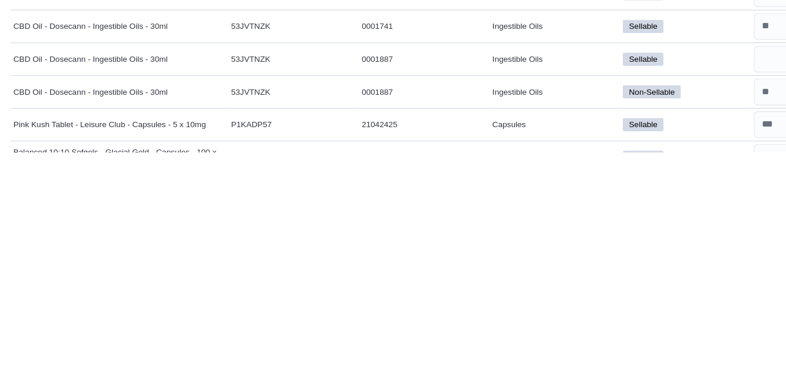
type input "**"
click at [683, 263] on input "number" at bounding box center [719, 262] width 110 height 24
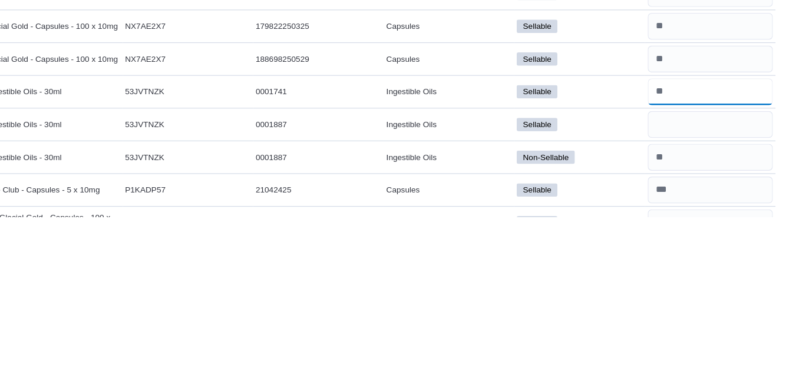
type input "*"
click at [681, 293] on input "number" at bounding box center [719, 291] width 110 height 24
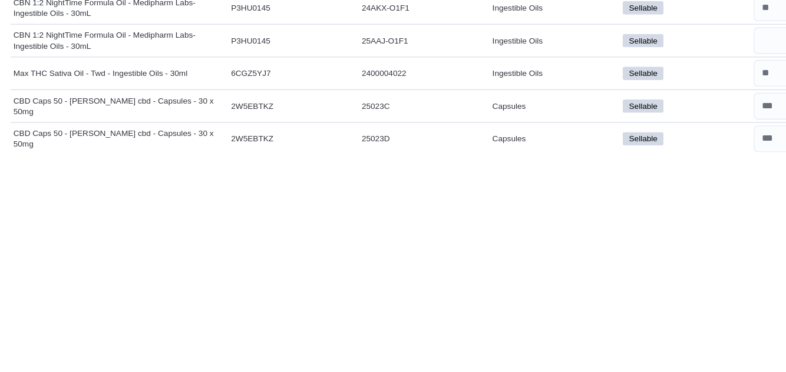
scroll to position [1182, 0]
type input "*"
click at [672, 269] on input "number" at bounding box center [719, 273] width 110 height 24
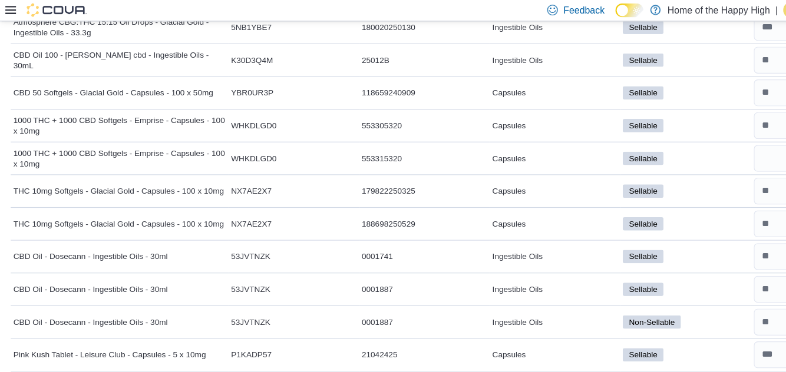
scroll to position [391, 0]
type input "**"
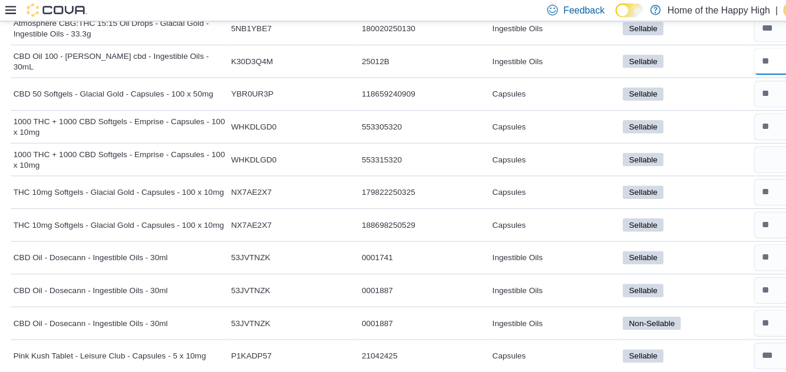
click at [675, 55] on input "number" at bounding box center [719, 54] width 110 height 24
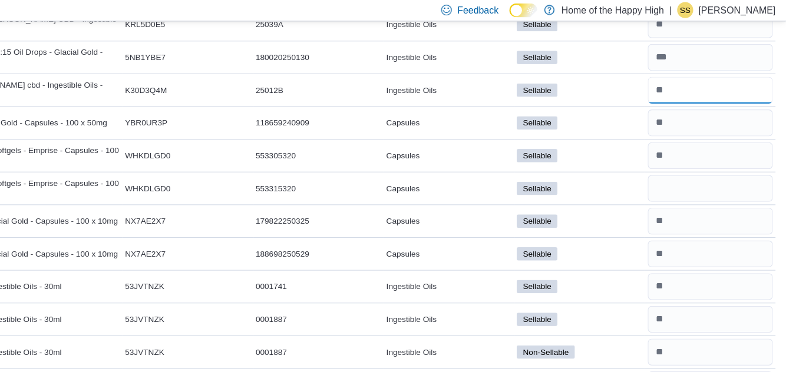
type input "*"
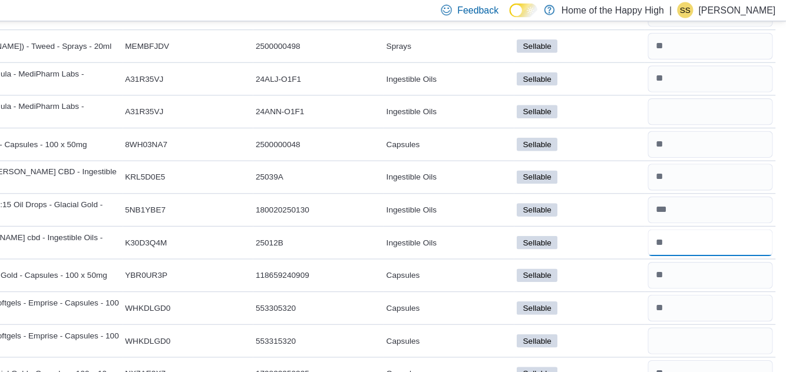
scroll to position [229, 0]
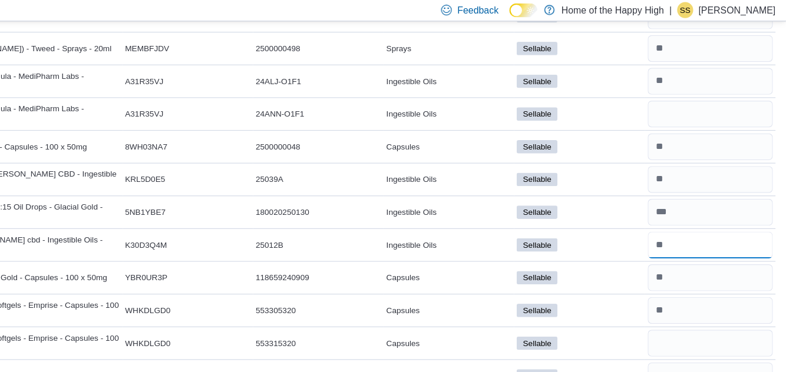
type input "*"
click at [683, 104] on input "number" at bounding box center [719, 101] width 110 height 24
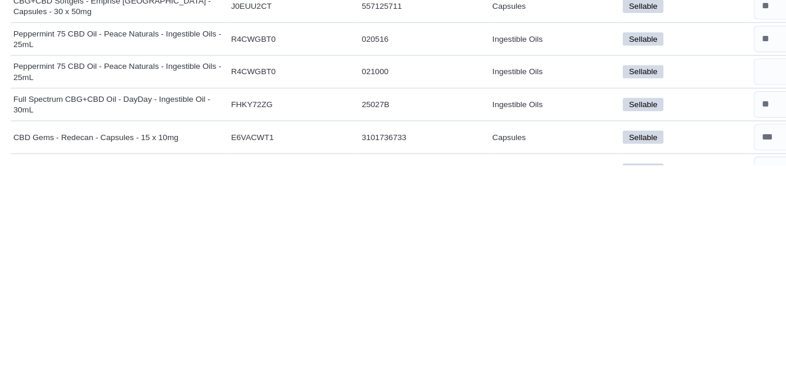
scroll to position [559, 0]
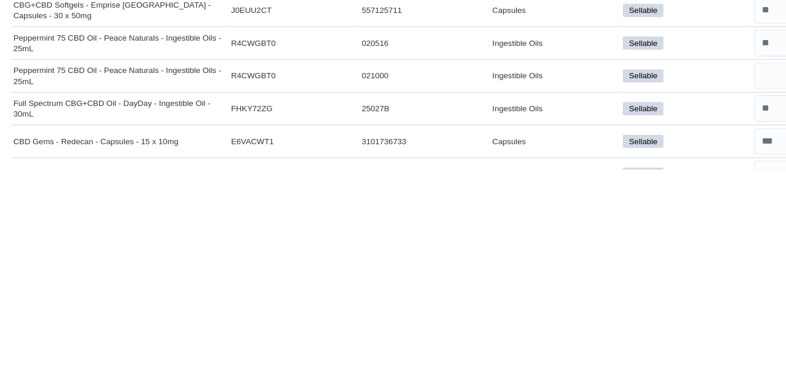
type input "**"
click at [675, 291] on input "number" at bounding box center [719, 290] width 110 height 24
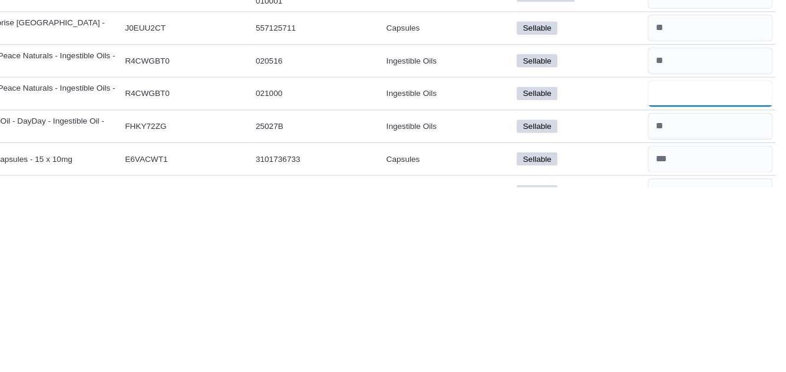
type input "*"
click at [687, 263] on input "number" at bounding box center [719, 261] width 110 height 24
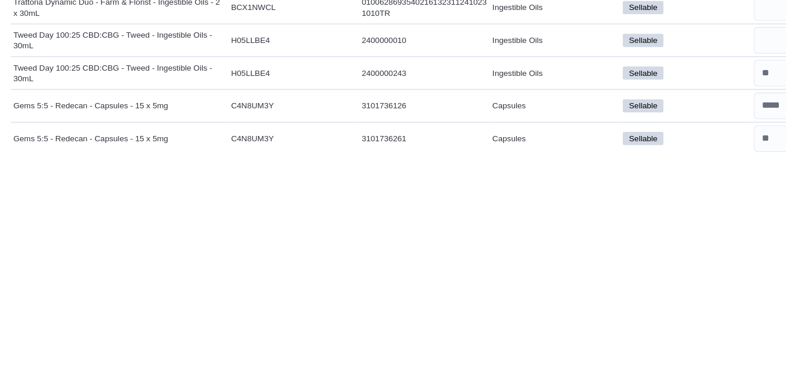
scroll to position [844, 0]
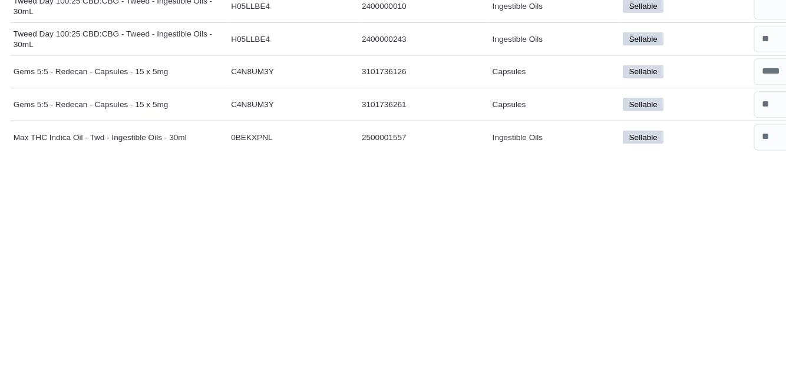
type input "*"
click at [435, 301] on div "Capsules" at bounding box center [488, 301] width 115 height 14
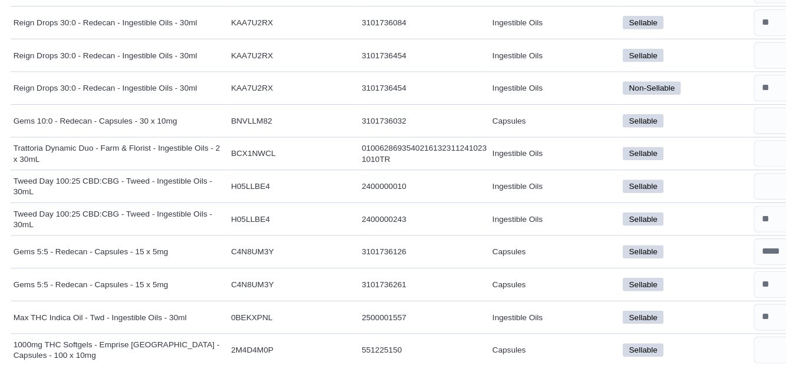
scroll to position [896, 0]
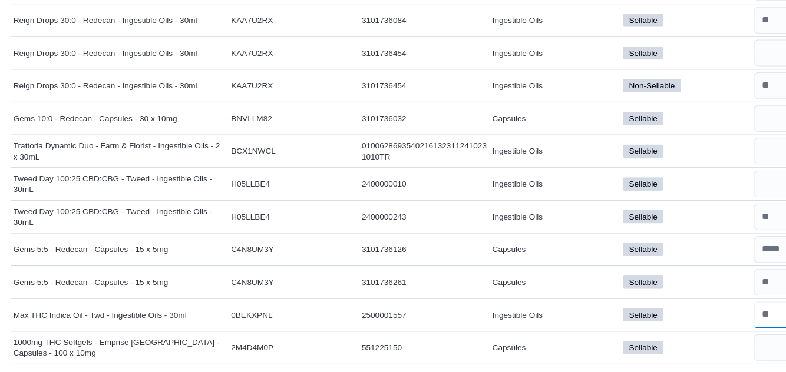
click at [676, 320] on input "number" at bounding box center [719, 328] width 110 height 24
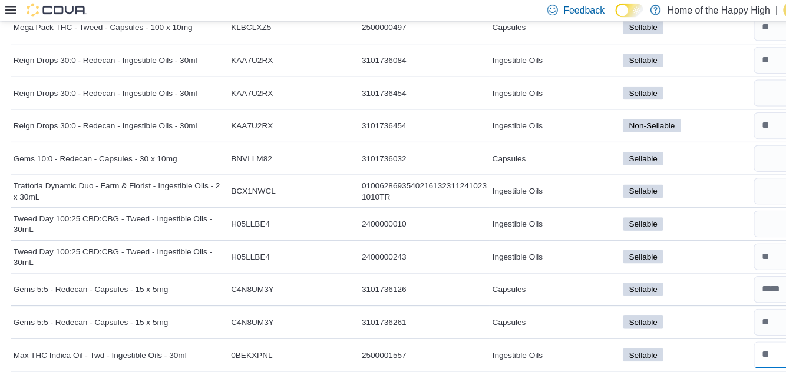
scroll to position [910, 0]
type input "**"
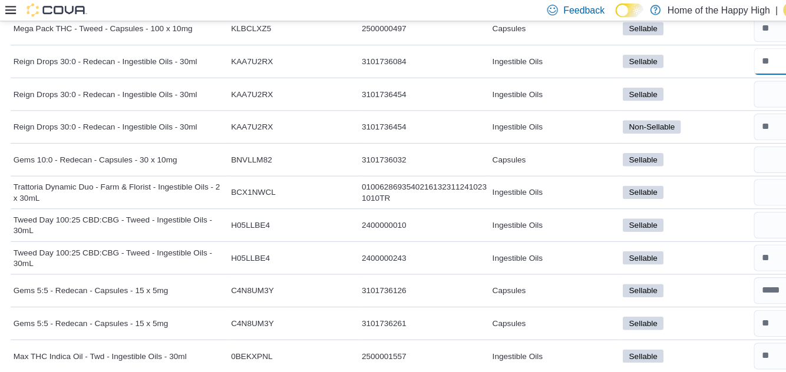
click at [678, 51] on input "number" at bounding box center [719, 54] width 110 height 24
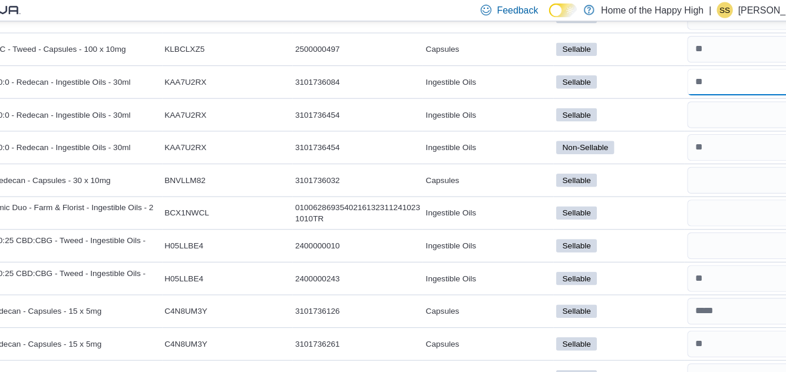
scroll to position [881, 0]
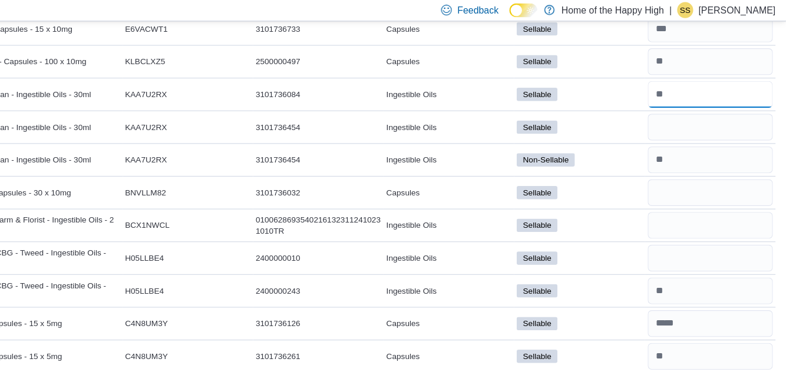
type input "**"
click at [680, 112] on input "number" at bounding box center [719, 112] width 110 height 24
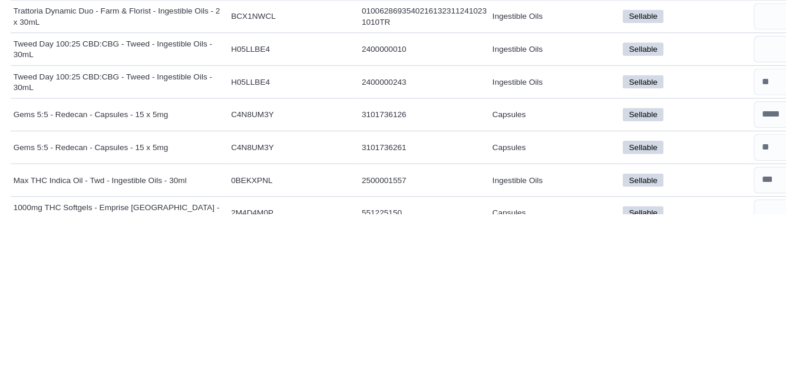
type input "**"
click at [678, 223] on input "number" at bounding box center [719, 228] width 110 height 24
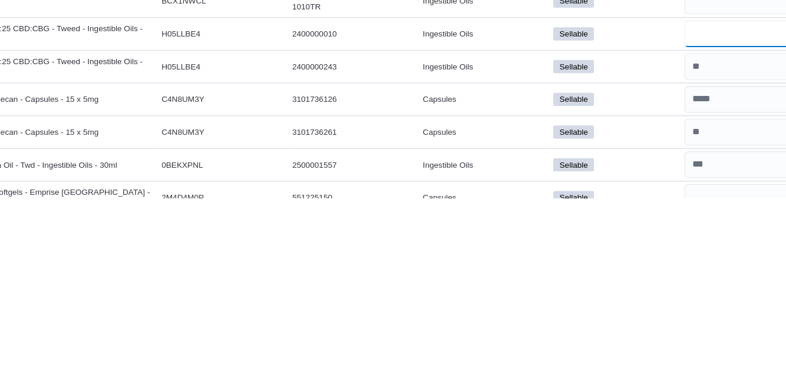
type input "*"
click at [682, 254] on input "number" at bounding box center [719, 256] width 110 height 24
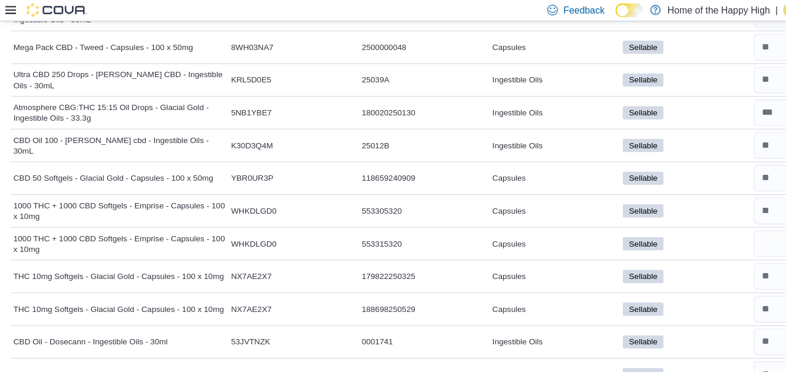
scroll to position [316, 0]
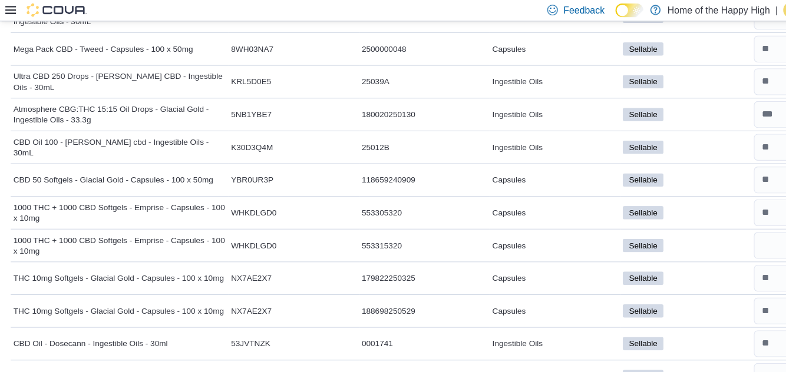
type input "**"
click at [681, 71] on input "number" at bounding box center [719, 72] width 110 height 24
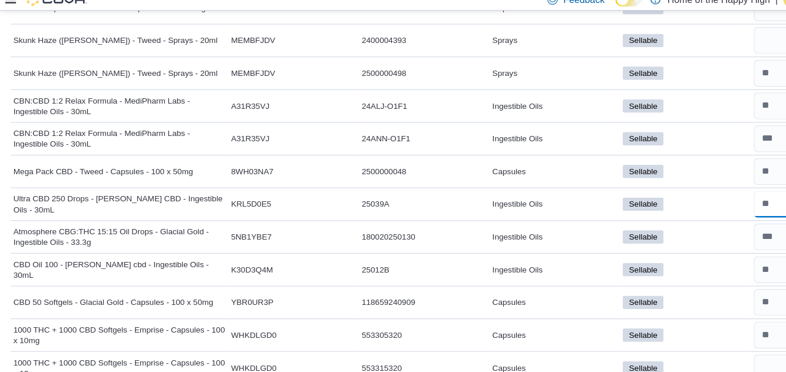
scroll to position [198, 0]
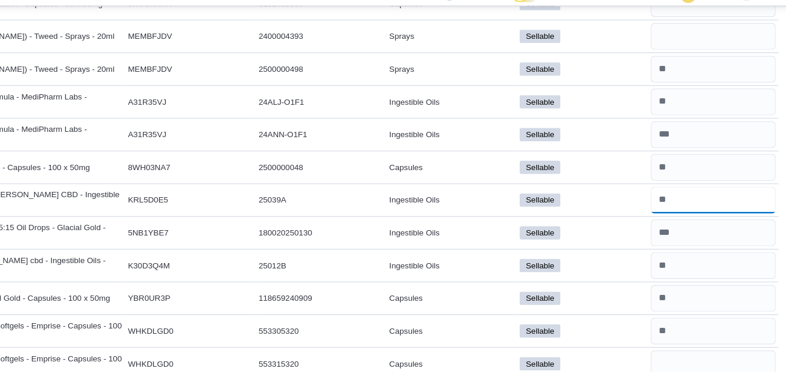
type input "*"
click at [681, 56] on input "number" at bounding box center [719, 46] width 110 height 24
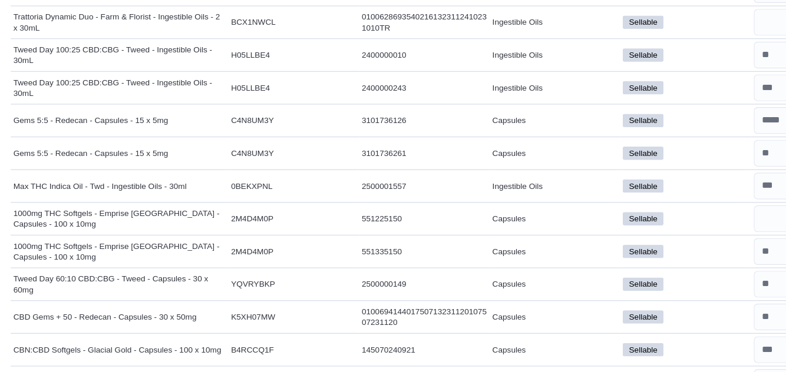
scroll to position [1022, 0]
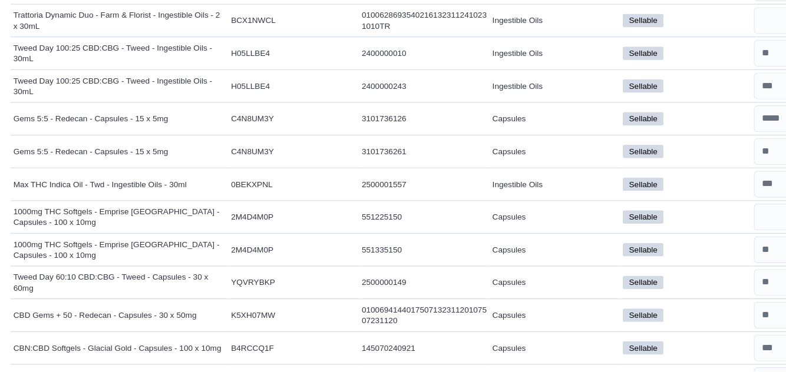
type input "*"
click at [675, 110] on input "number" at bounding box center [719, 116] width 110 height 24
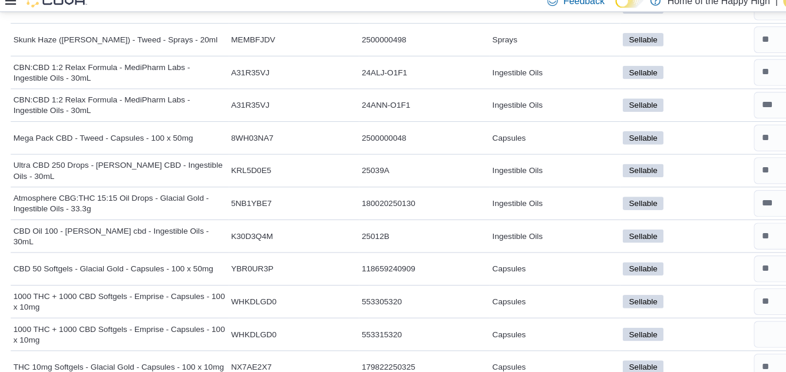
scroll to position [229, 0]
type input "**"
click at [675, 77] on input "number" at bounding box center [719, 72] width 110 height 24
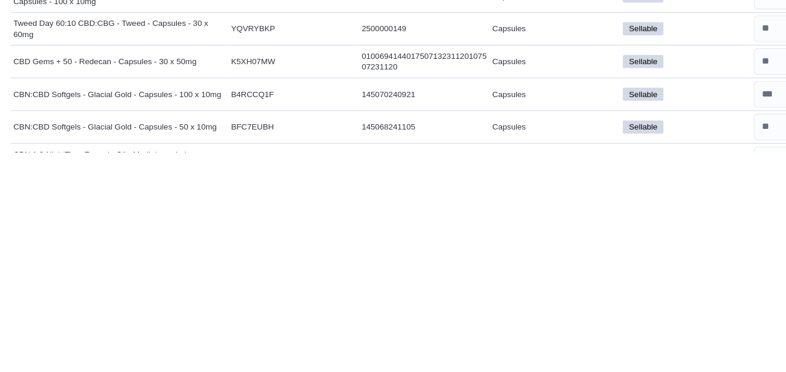
scroll to position [1049, 0]
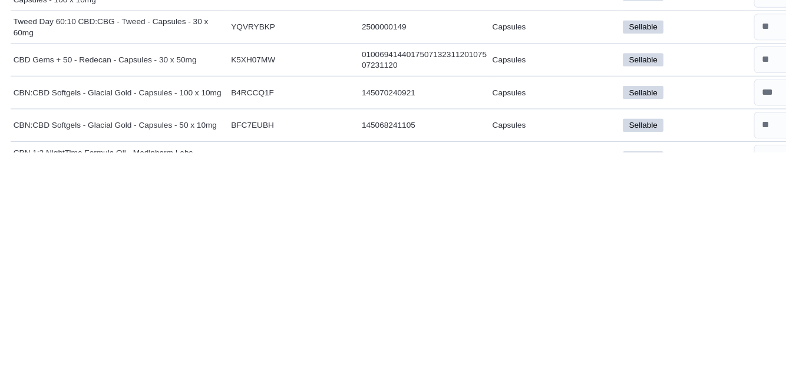
type input "*"
click at [675, 286] on input "number" at bounding box center [719, 291] width 110 height 24
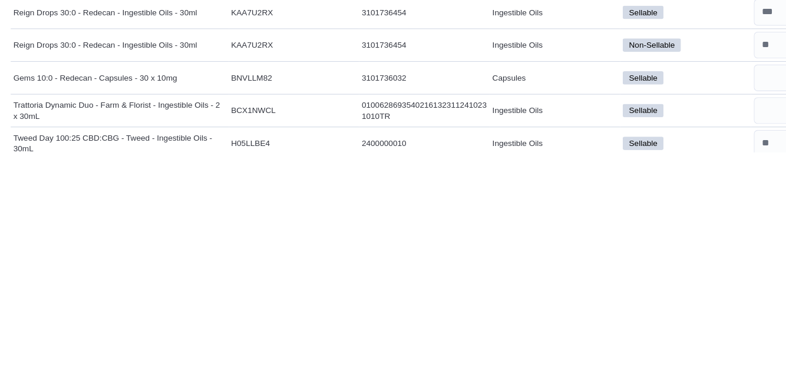
scroll to position [745, 0]
type input "*"
click at [678, 306] on input "number" at bounding box center [719, 306] width 110 height 24
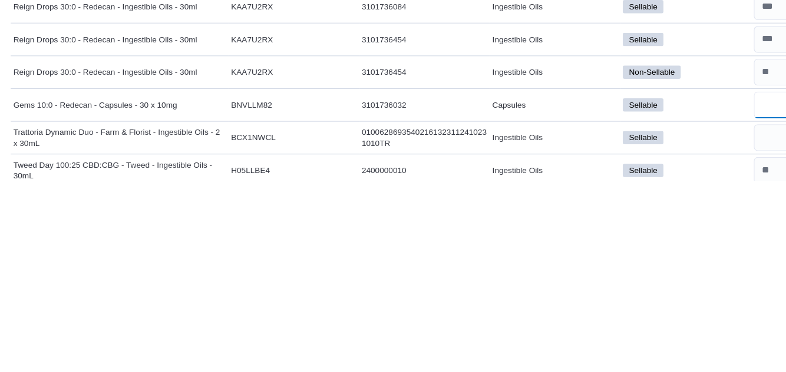
scroll to position [754, 0]
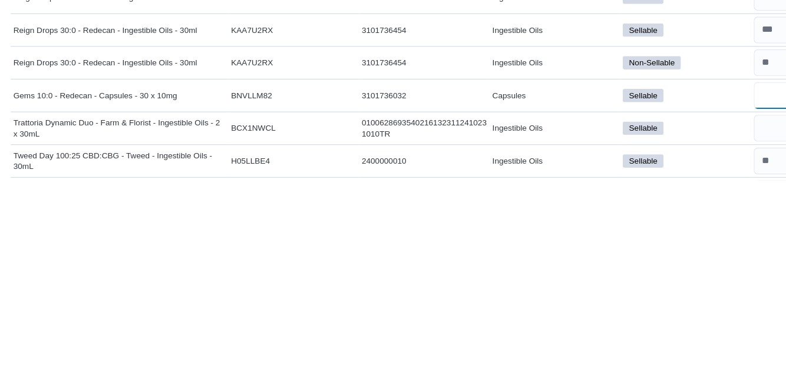
type input "*"
click at [674, 321] on input "number" at bounding box center [719, 326] width 110 height 24
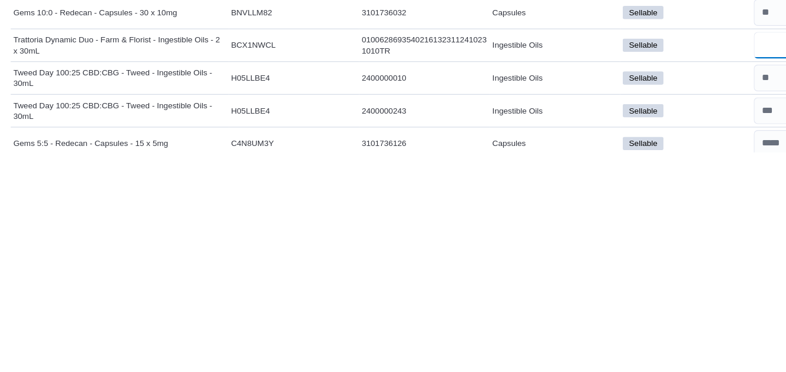
scroll to position [803, 0]
type input "*"
click at [672, 304] on input "number" at bounding box center [719, 306] width 110 height 24
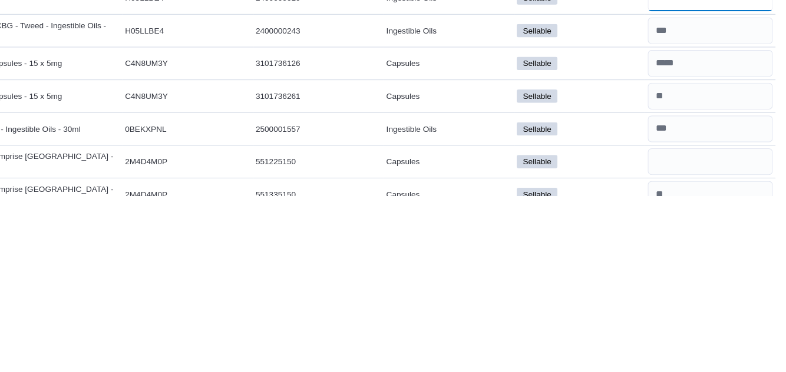
scroll to position [911, 0]
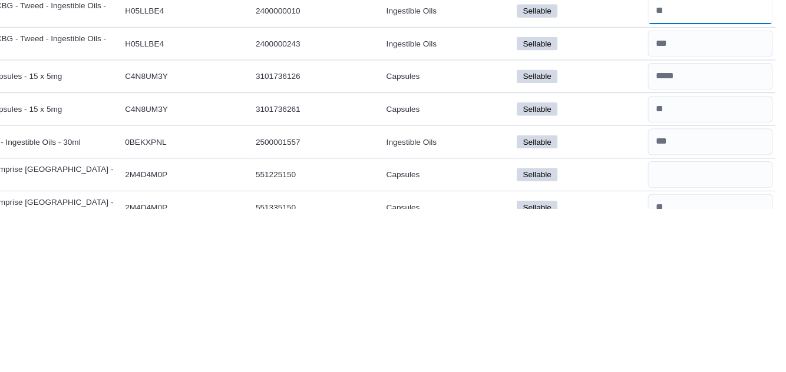
type input "*"
click at [703, 254] on input "number" at bounding box center [719, 256] width 110 height 24
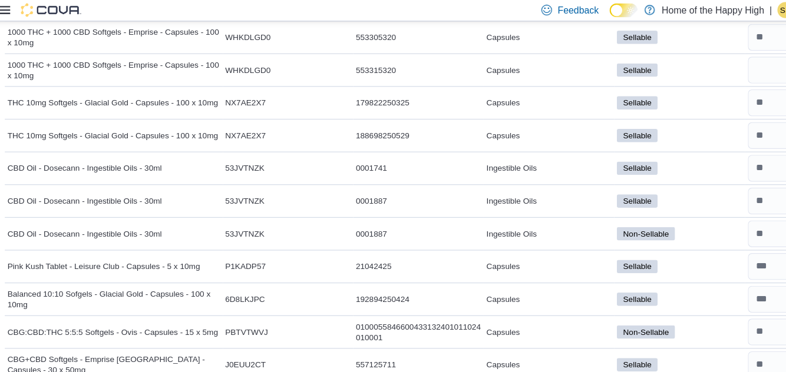
scroll to position [460, 0]
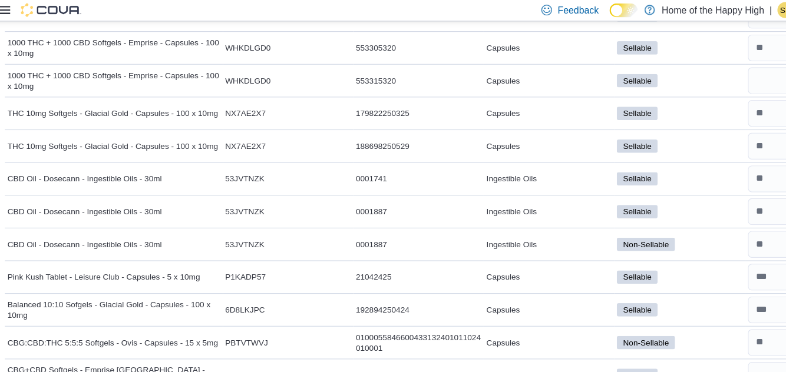
type input "**"
click at [675, 75] on input "number" at bounding box center [719, 71] width 110 height 24
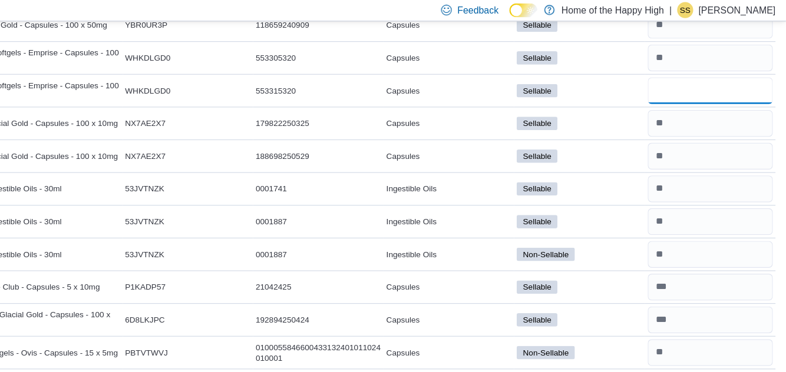
click at [692, 79] on input "number" at bounding box center [719, 80] width 110 height 24
click at [696, 82] on input "number" at bounding box center [719, 80] width 110 height 24
click at [697, 77] on input "number" at bounding box center [719, 80] width 110 height 24
click at [689, 81] on input "number" at bounding box center [719, 80] width 110 height 24
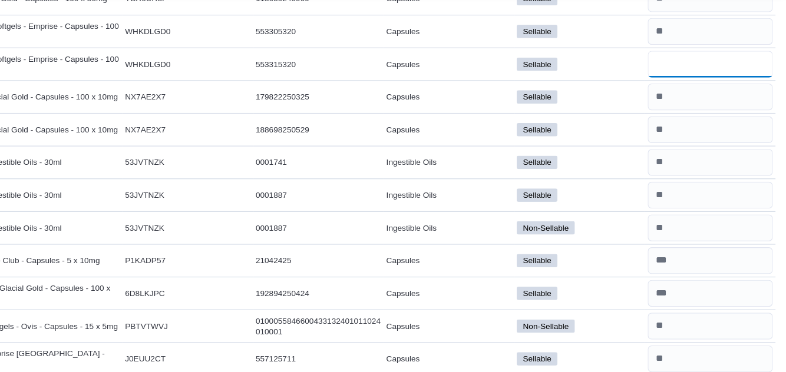
click at [676, 83] on input "number" at bounding box center [719, 80] width 110 height 24
click at [674, 84] on input "number" at bounding box center [719, 80] width 110 height 24
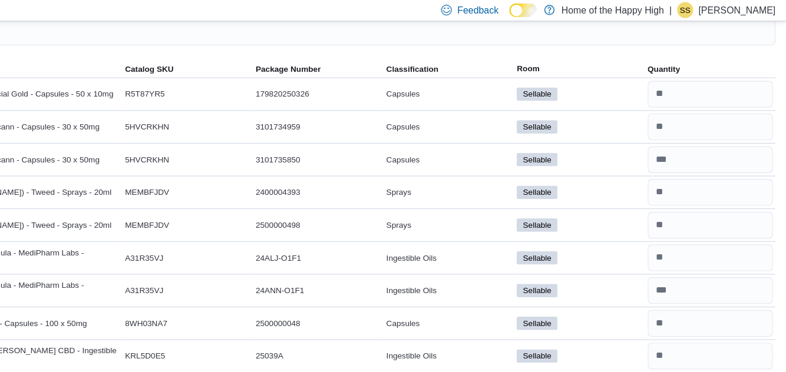
scroll to position [0, 0]
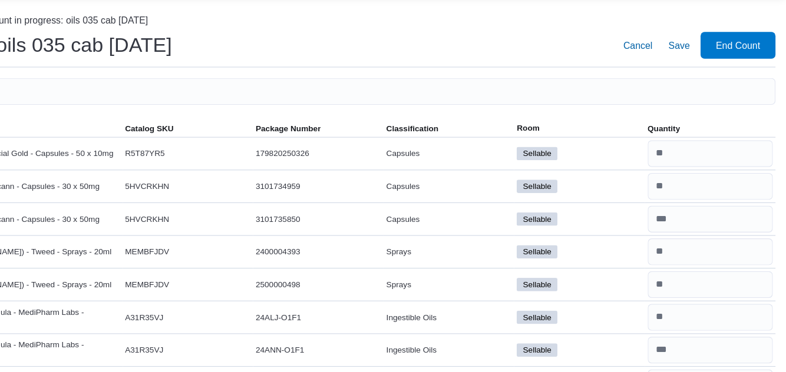
type input "*"
click at [690, 67] on span "Save" at bounding box center [691, 61] width 19 height 12
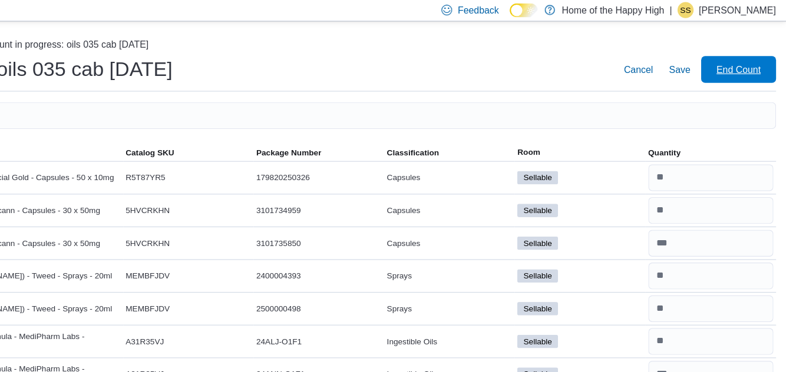
click at [748, 65] on span "End Count" at bounding box center [743, 61] width 39 height 12
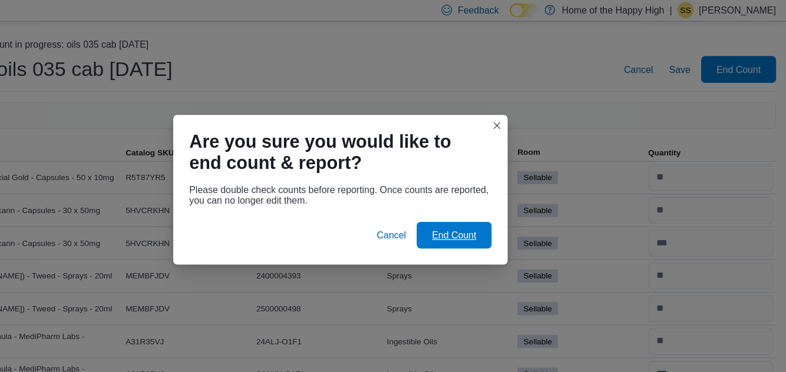
click at [513, 200] on span "End Count" at bounding box center [493, 207] width 52 height 24
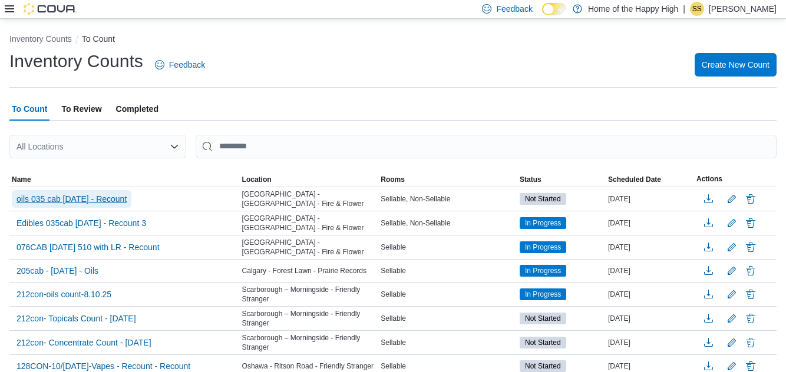
click at [115, 203] on span "oils 035 cab [DATE] - Recount" at bounding box center [71, 199] width 110 height 12
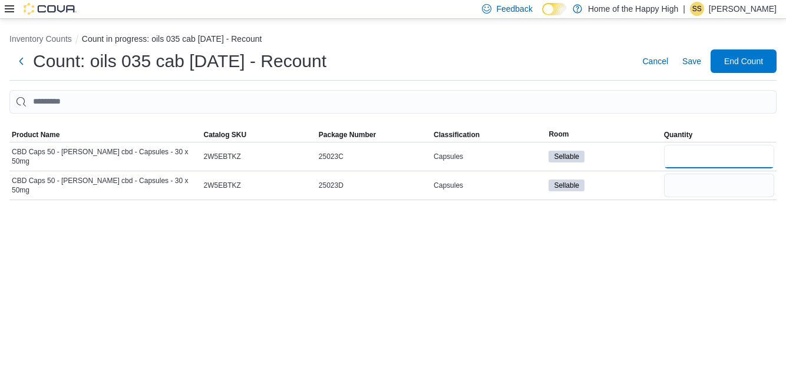
click at [692, 155] on input "number" at bounding box center [719, 157] width 110 height 24
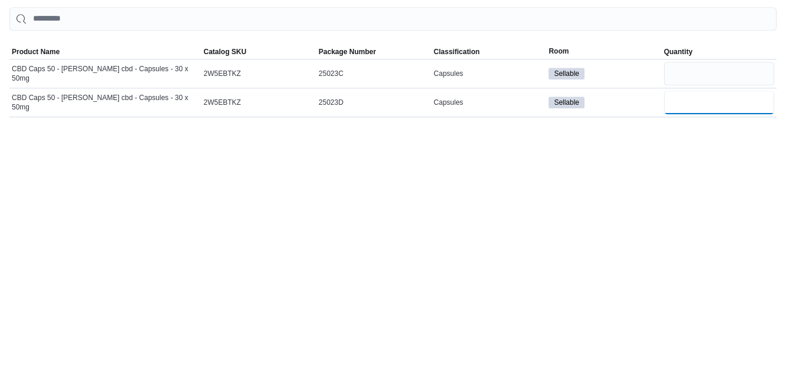
click at [689, 189] on input "number" at bounding box center [719, 186] width 110 height 24
type input "**"
click at [687, 163] on input "number" at bounding box center [719, 157] width 110 height 24
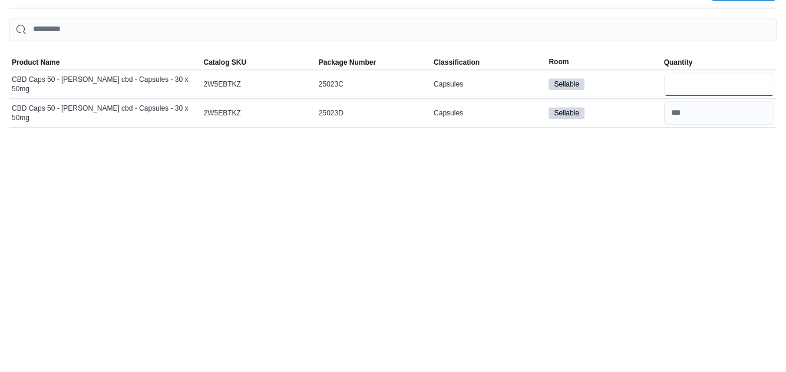
scroll to position [8, 0]
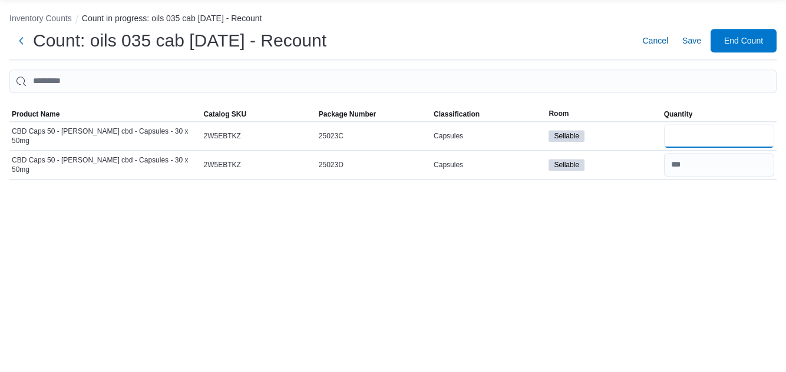
type input "*"
click at [754, 49] on span "End Count" at bounding box center [743, 61] width 52 height 24
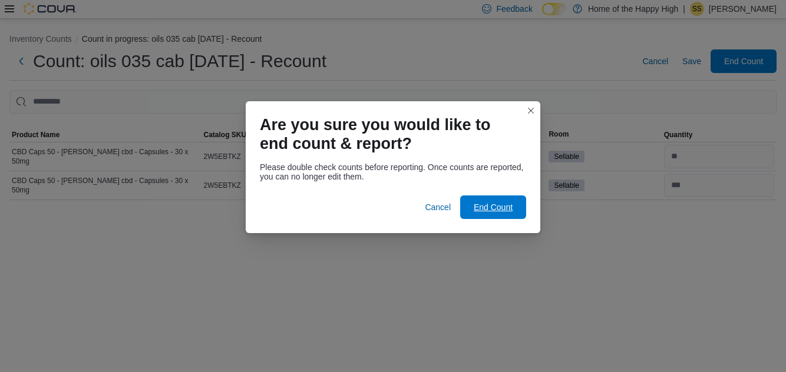
click at [487, 201] on span "End Count" at bounding box center [492, 207] width 39 height 12
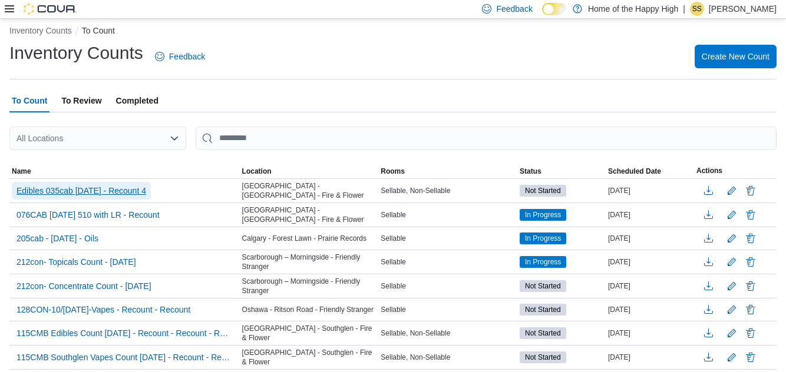
click at [113, 194] on span "Edibles 035cab [DATE] - Recount 4" at bounding box center [81, 191] width 130 height 12
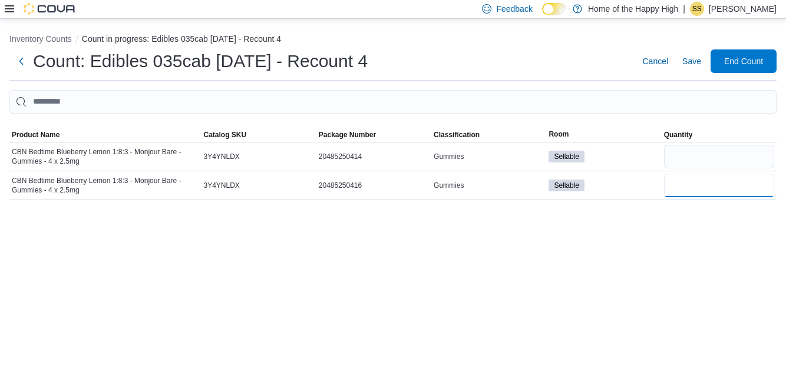
click at [696, 181] on input "number" at bounding box center [719, 186] width 110 height 24
type input "***"
click at [691, 147] on input "number" at bounding box center [719, 157] width 110 height 24
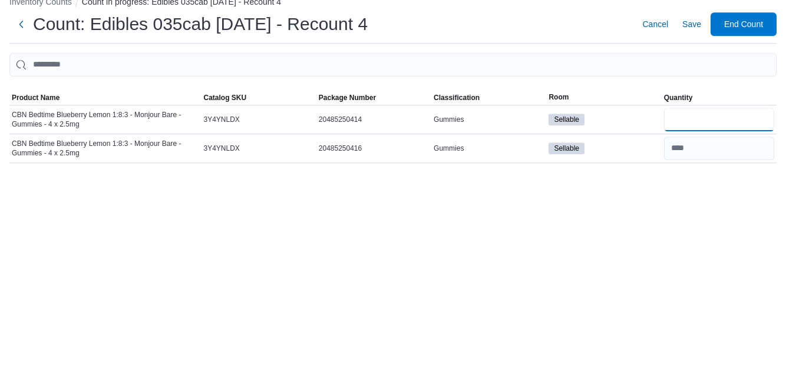
scroll to position [3, 0]
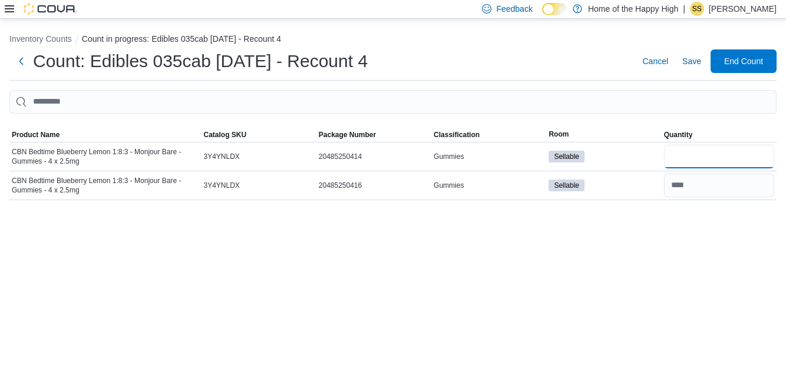
type input "*"
click at [735, 65] on span "End Count" at bounding box center [743, 61] width 39 height 12
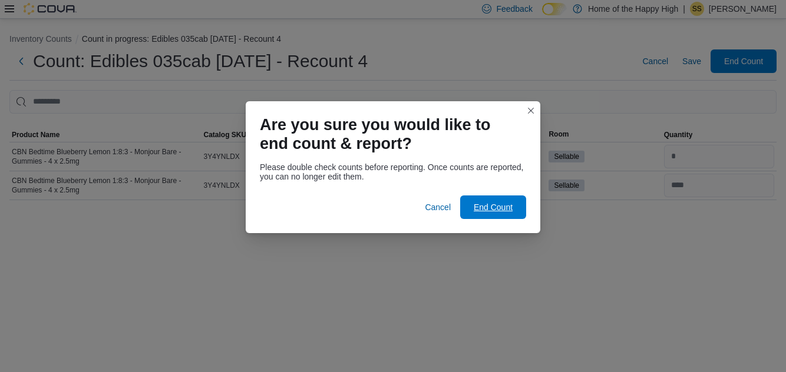
click at [485, 202] on span "End Count" at bounding box center [492, 207] width 39 height 12
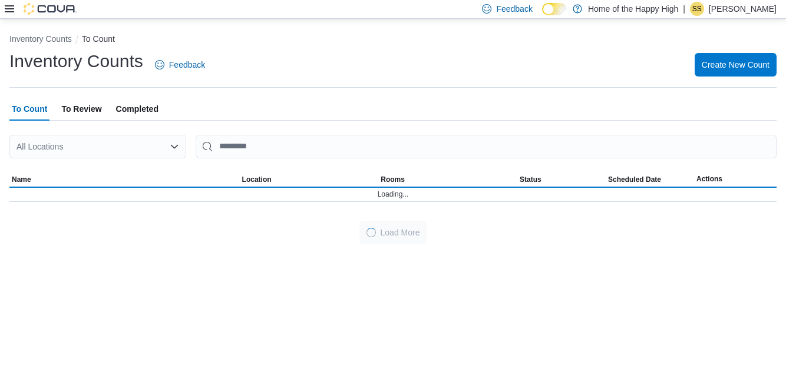
click at [762, 16] on p "[PERSON_NAME]" at bounding box center [742, 9] width 68 height 14
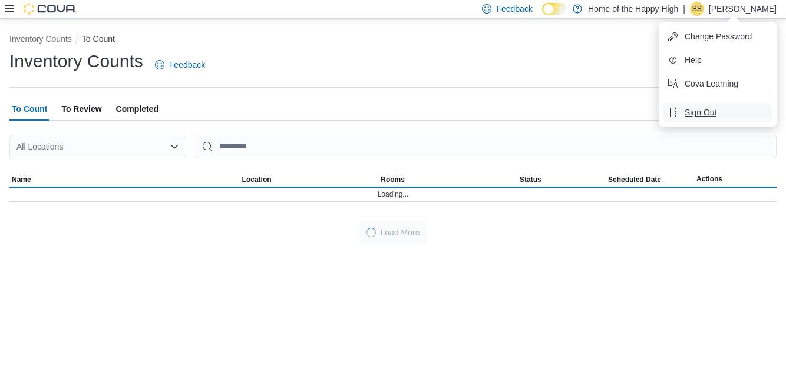
click at [716, 110] on button "Sign Out" at bounding box center [717, 112] width 108 height 19
